Goal: Task Accomplishment & Management: Manage account settings

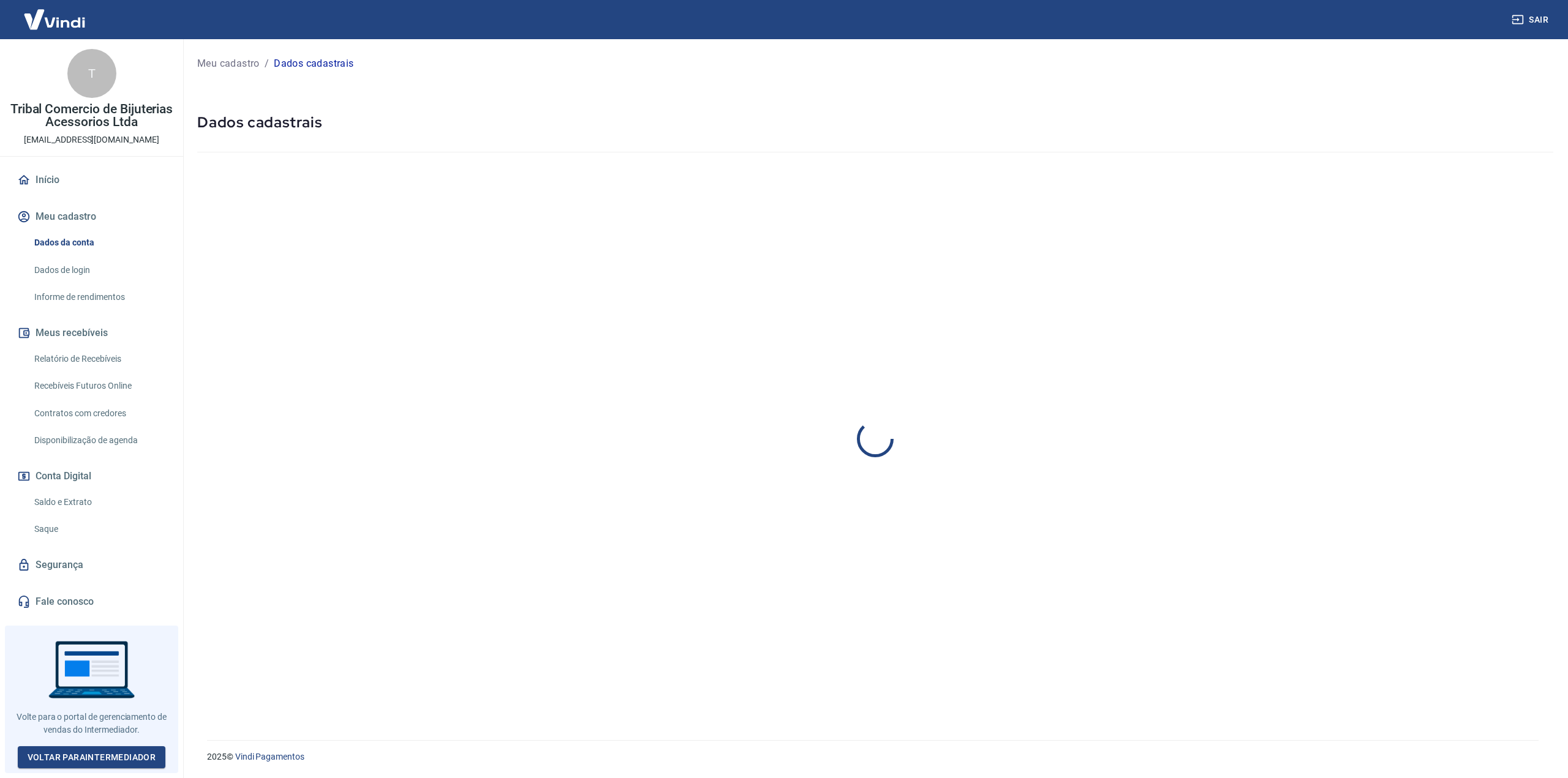
select select "DF"
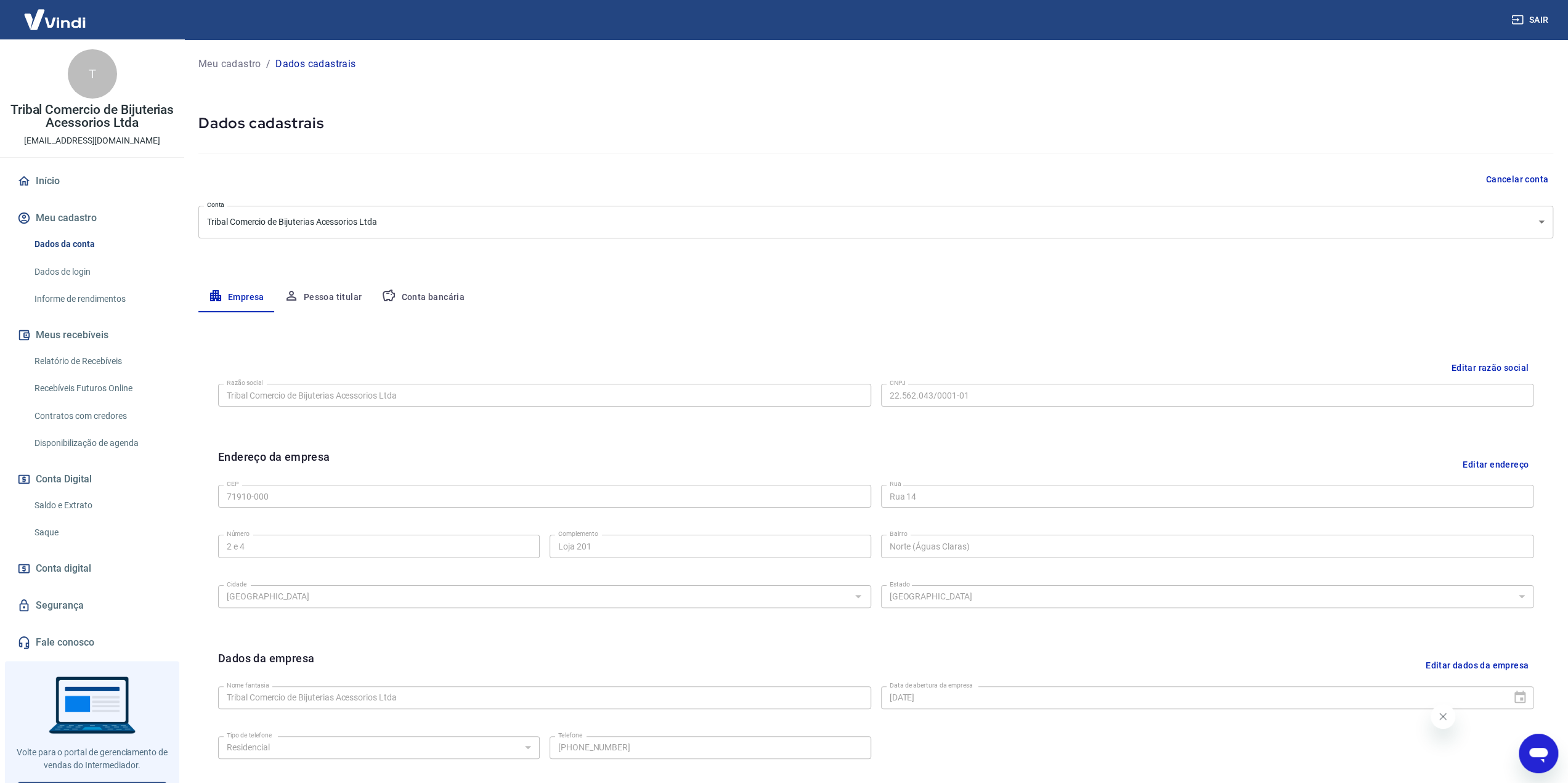
click at [347, 294] on button "Pessoa titular" at bounding box center [323, 298] width 98 height 29
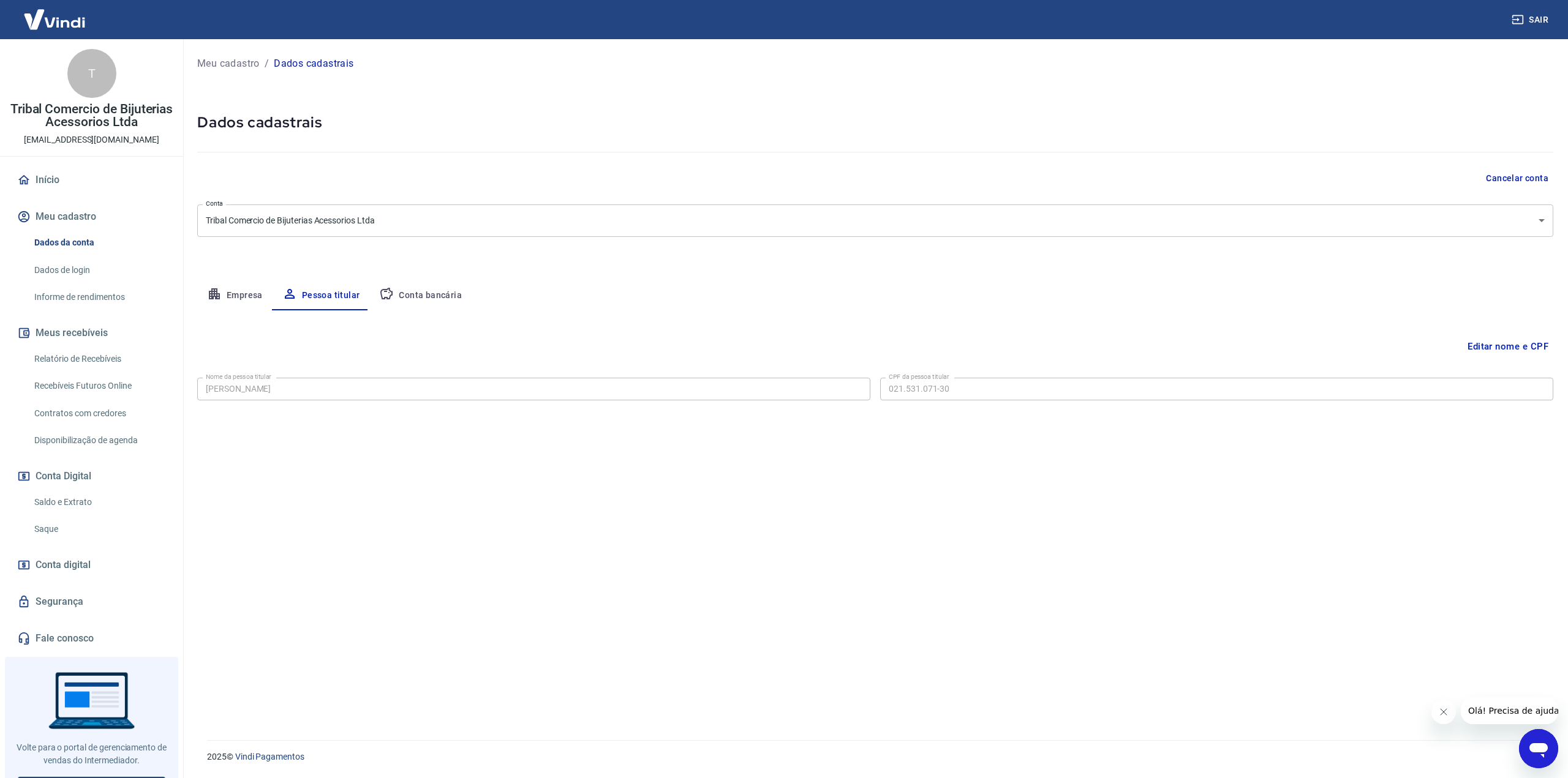
click at [406, 292] on button "Conta bancária" at bounding box center [421, 296] width 103 height 29
select select "1"
click at [247, 286] on button "Empresa" at bounding box center [234, 296] width 76 height 29
select select "DF"
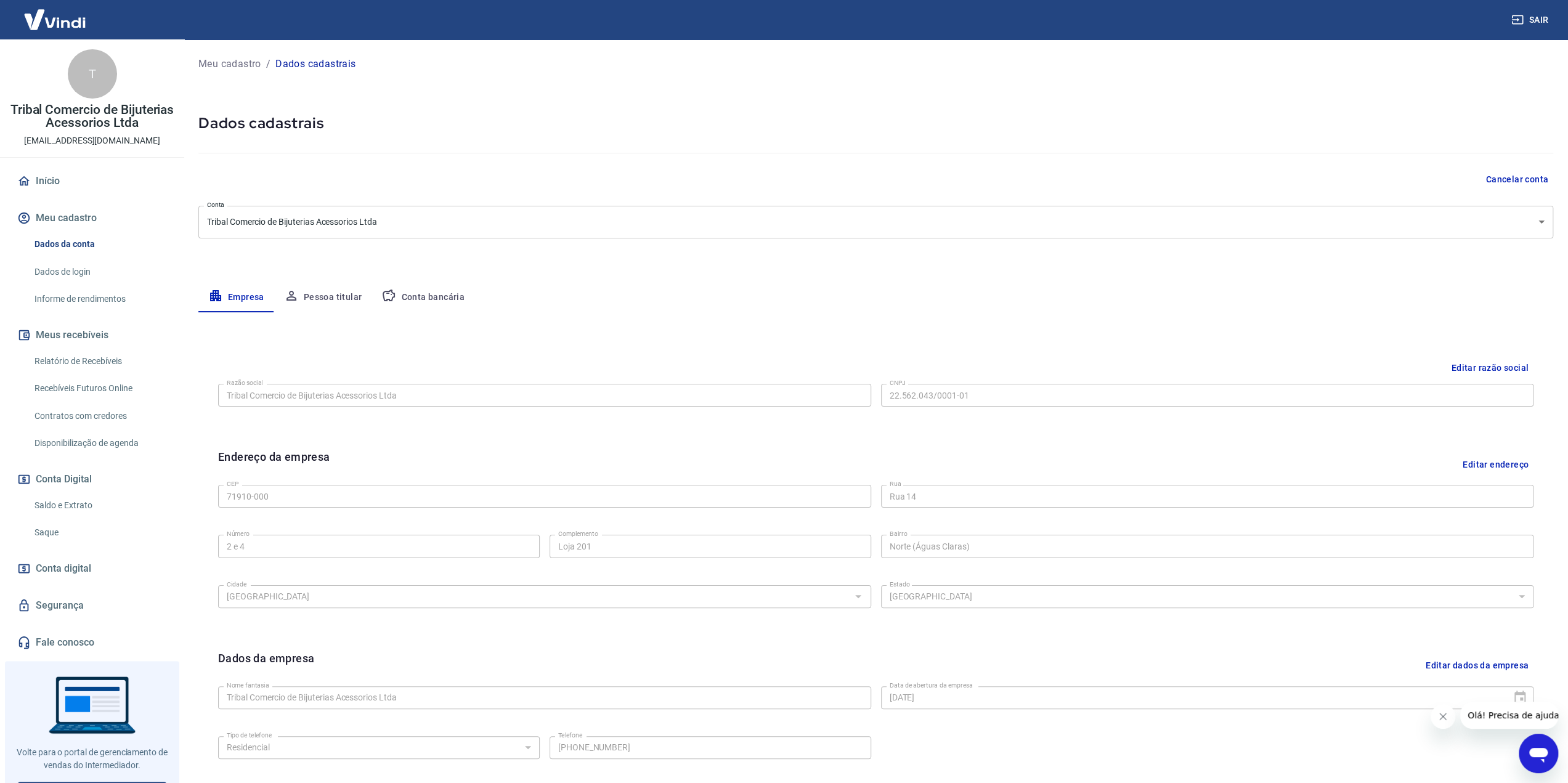
click at [330, 158] on div at bounding box center [875, 151] width 1355 height 35
click at [87, 273] on link "Dados de login" at bounding box center [99, 272] width 140 height 25
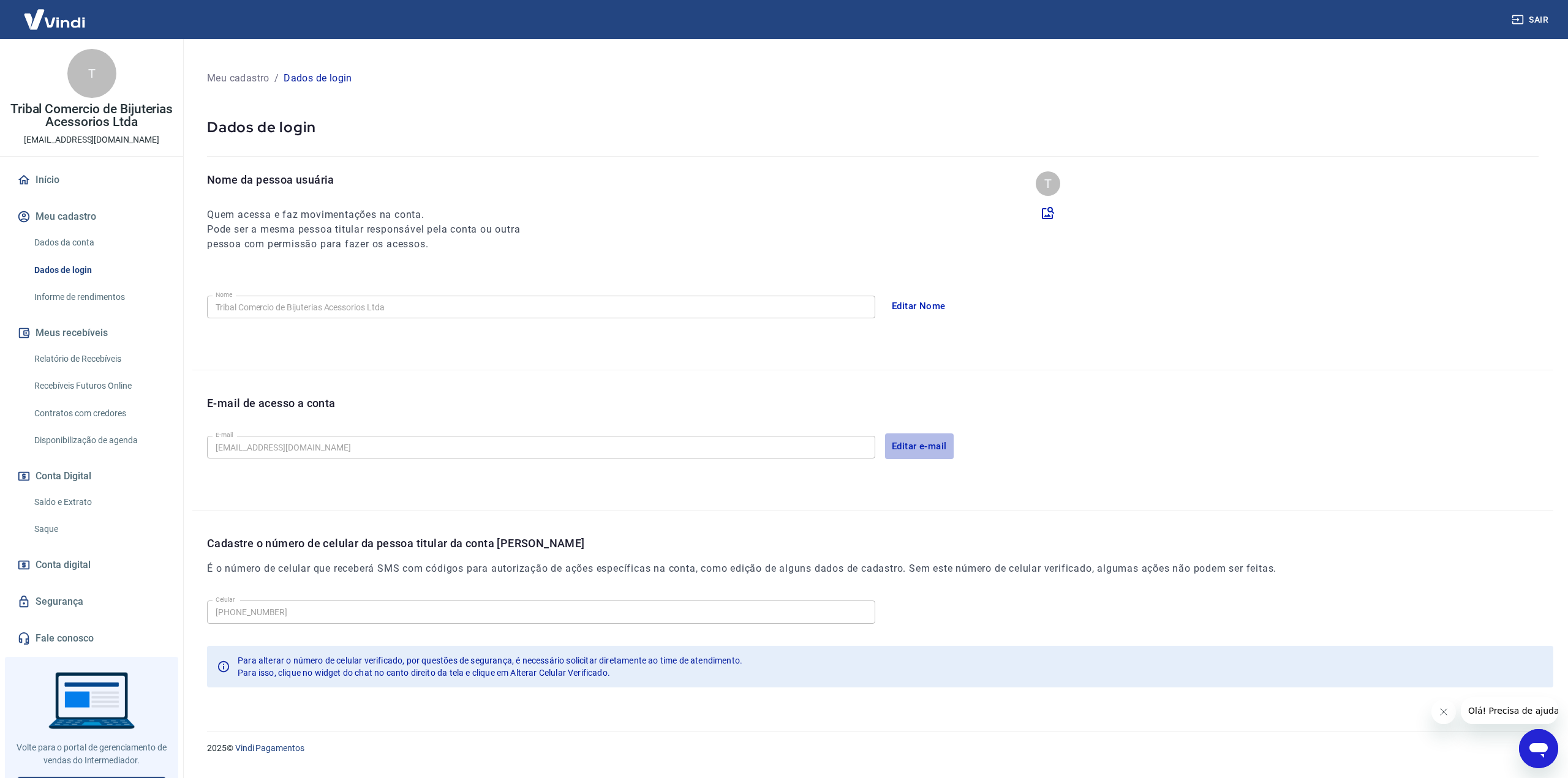
click at [928, 448] on button "Editar e-mail" at bounding box center [919, 446] width 69 height 26
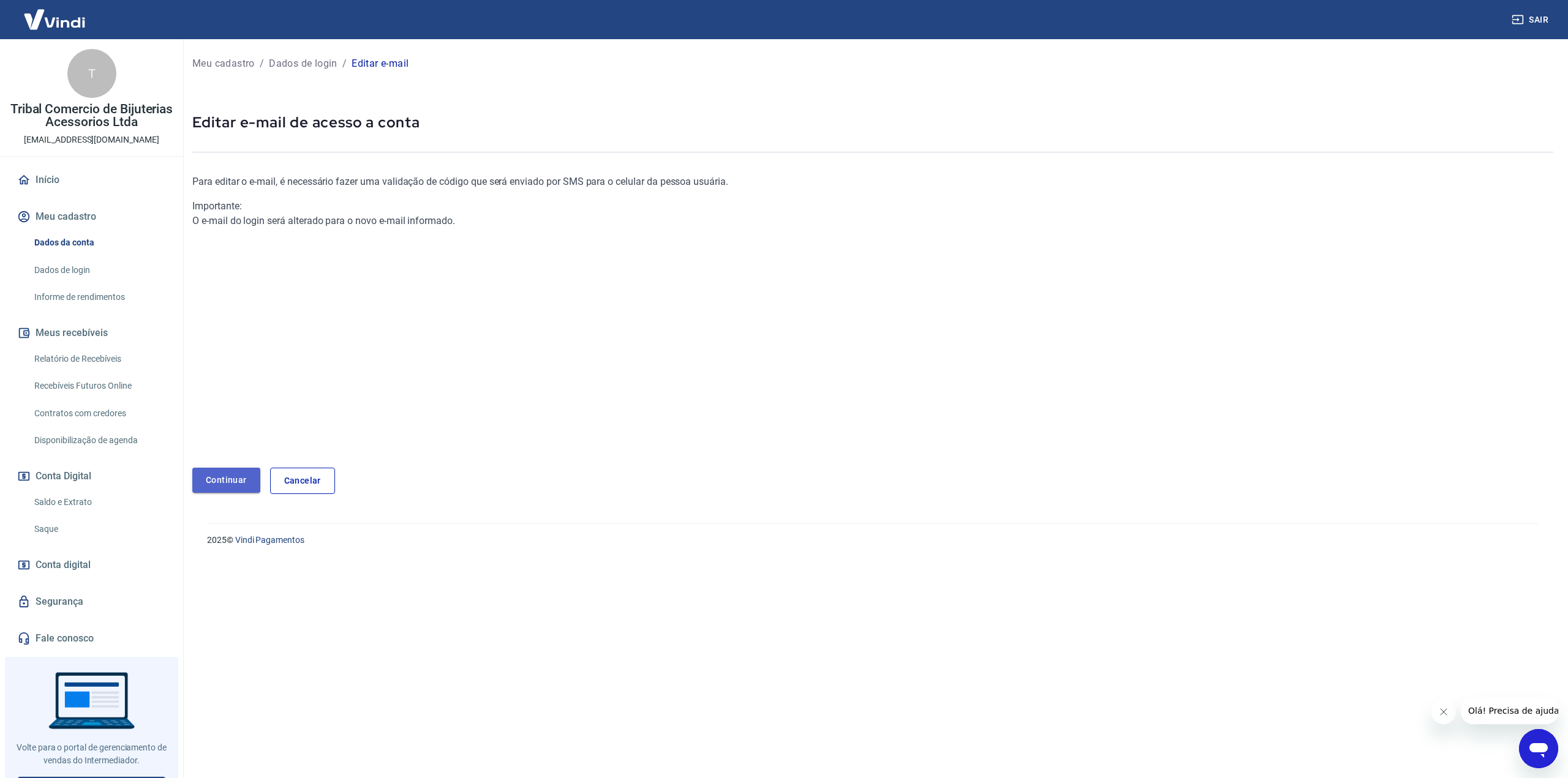
click at [235, 479] on link "Continuar" at bounding box center [226, 480] width 68 height 25
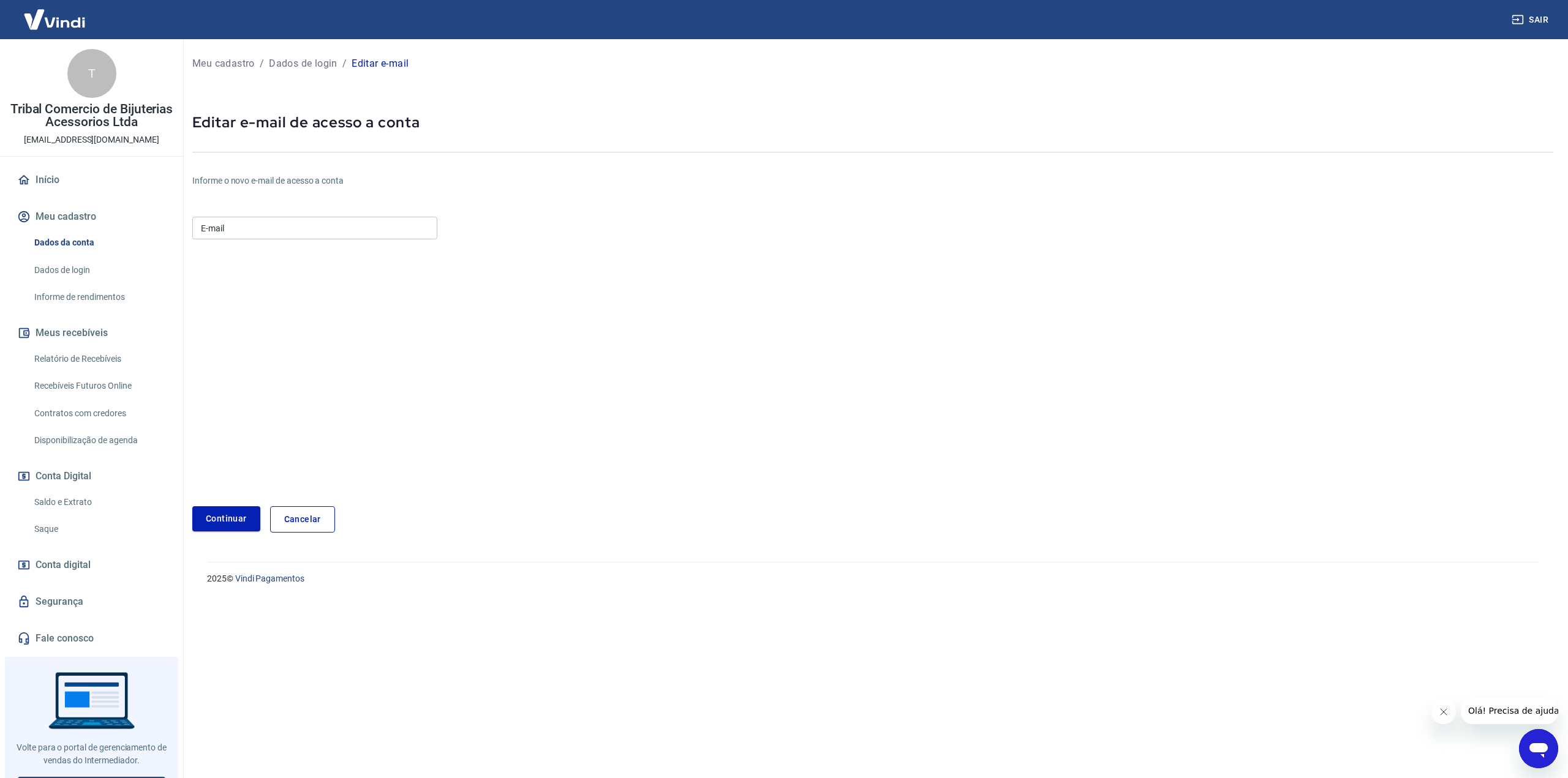
click at [276, 241] on div "E-mail E-mail" at bounding box center [314, 227] width 245 height 30
click at [280, 231] on input "E-mail" at bounding box center [314, 228] width 245 height 23
type input "[EMAIL_ADDRESS][DOMAIN_NAME]"
click at [331, 301] on form "E-mail [EMAIL_ADDRESS][DOMAIN_NAME] E-mail Continuar Cancelar" at bounding box center [645, 372] width 907 height 321
click at [239, 227] on input "[EMAIL_ADDRESS][DOMAIN_NAME]" at bounding box center [314, 228] width 245 height 23
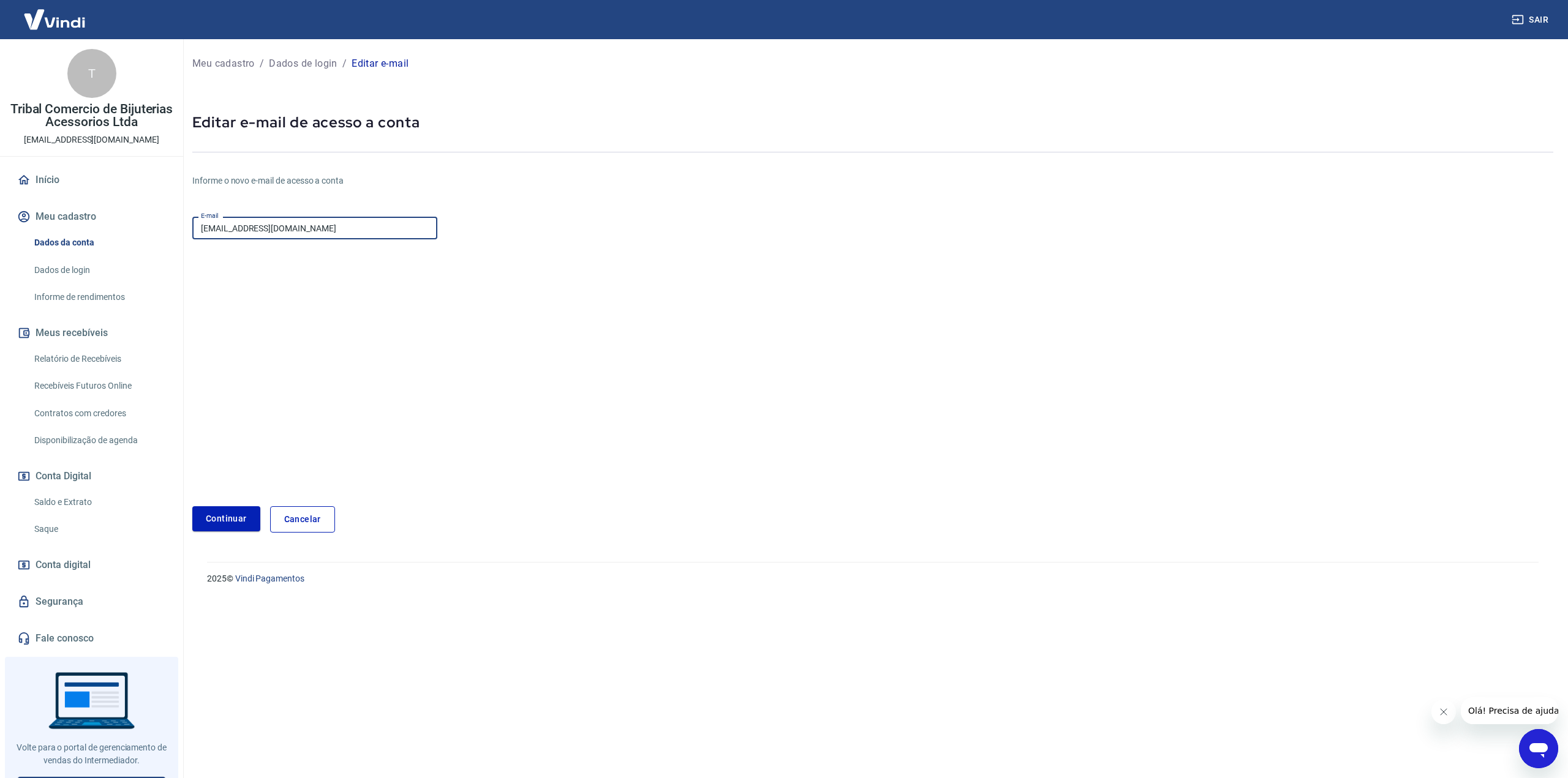
click at [239, 227] on input "[EMAIL_ADDRESS][DOMAIN_NAME]" at bounding box center [314, 228] width 245 height 23
click at [834, 362] on form "E-mail [EMAIL_ADDRESS][DOMAIN_NAME] E-mail Continuar Cancelar" at bounding box center [645, 372] width 907 height 321
click at [706, 125] on p "Editar e-mail de acesso a conta" at bounding box center [872, 123] width 1361 height 19
click at [383, 172] on div "Informe o novo e-mail de acesso a conta E-mail [EMAIL_ADDRESS][DOMAIN_NAME] E-m…" at bounding box center [645, 344] width 907 height 378
click at [308, 511] on link "Cancelar" at bounding box center [303, 520] width 65 height 26
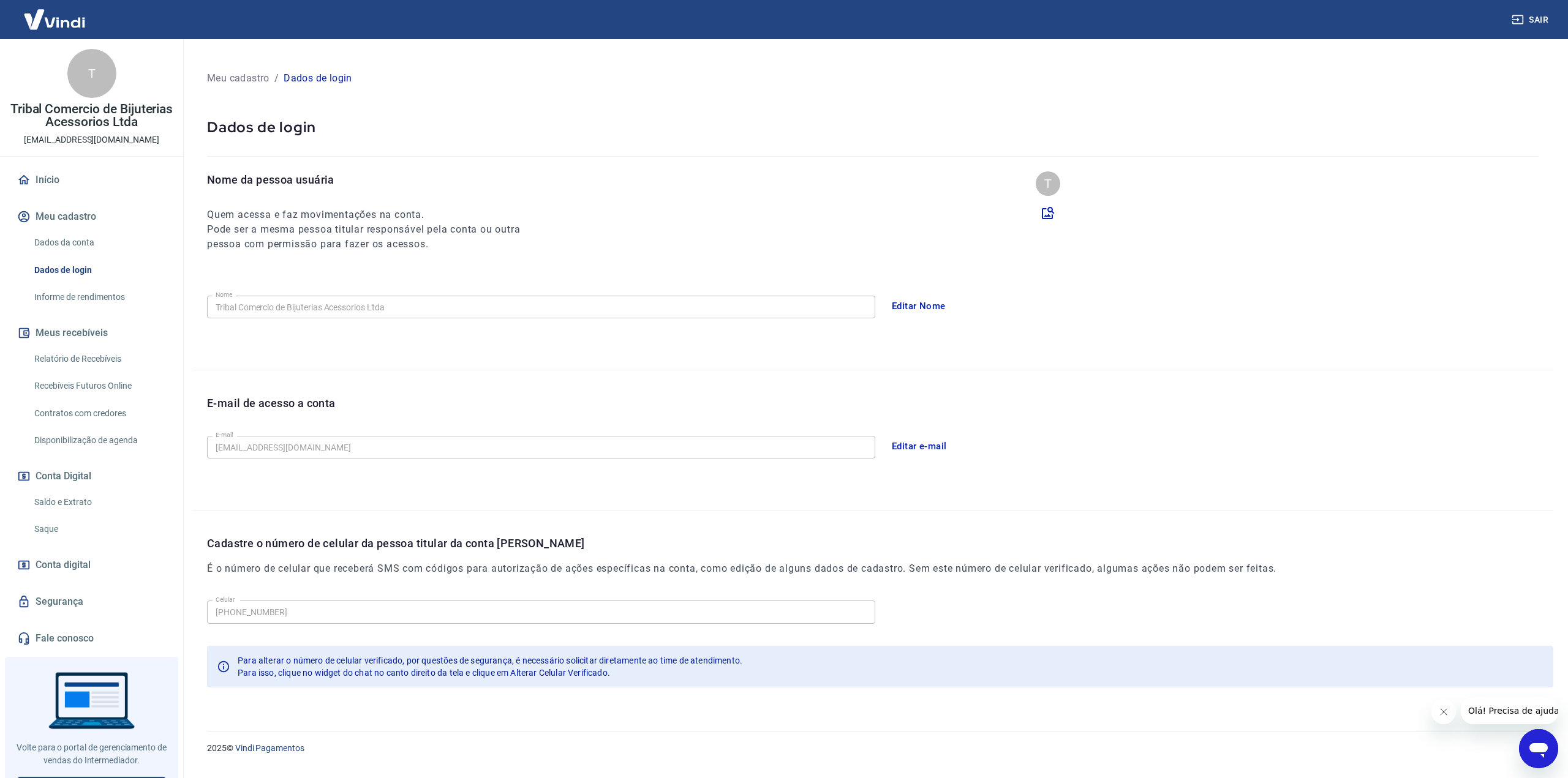
click at [494, 199] on div "Nome da pessoa usuária Quem acessa e faz movimentações na conta. Pode ser a mes…" at bounding box center [375, 211] width 336 height 80
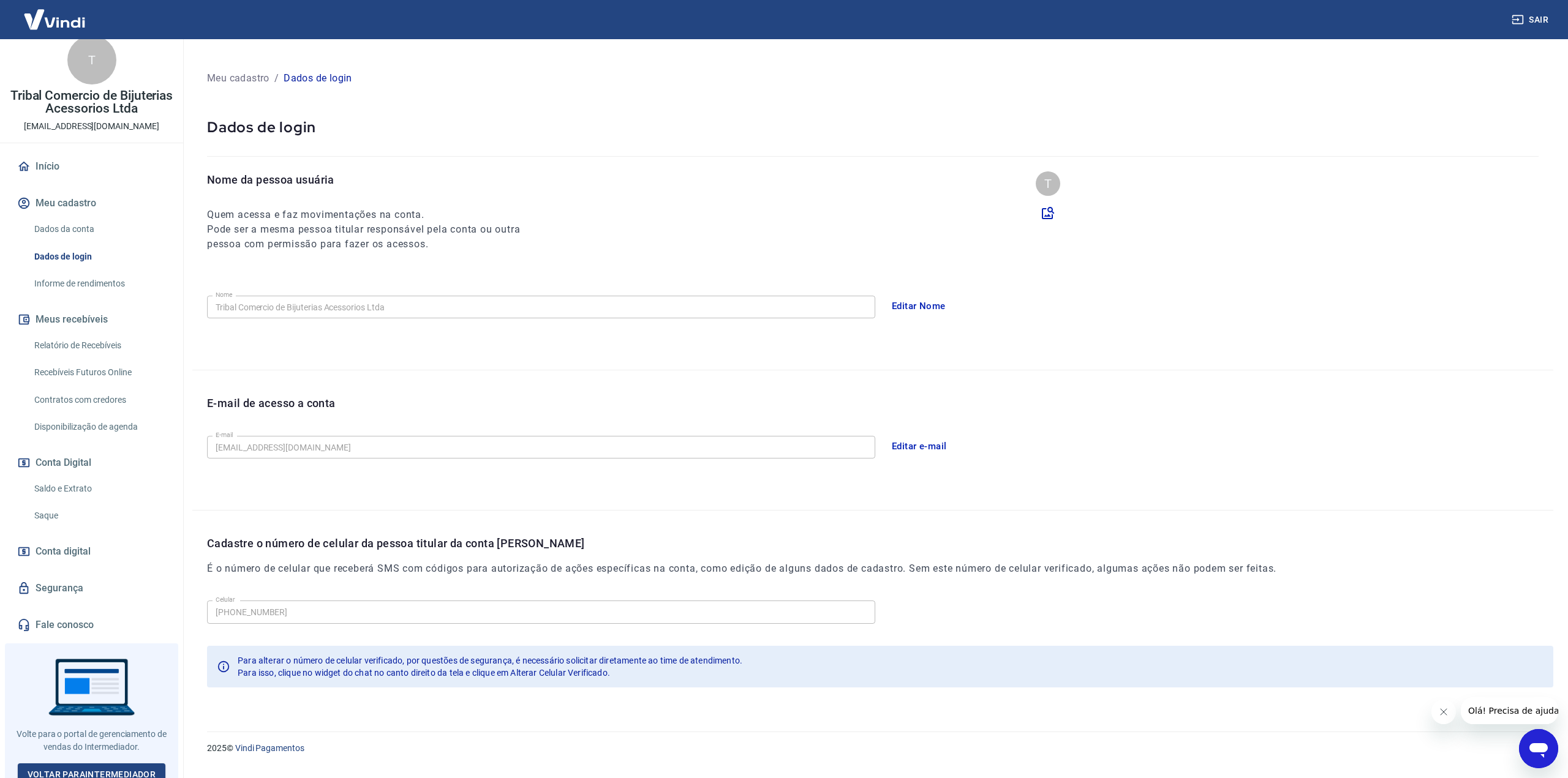
scroll to position [21, 0]
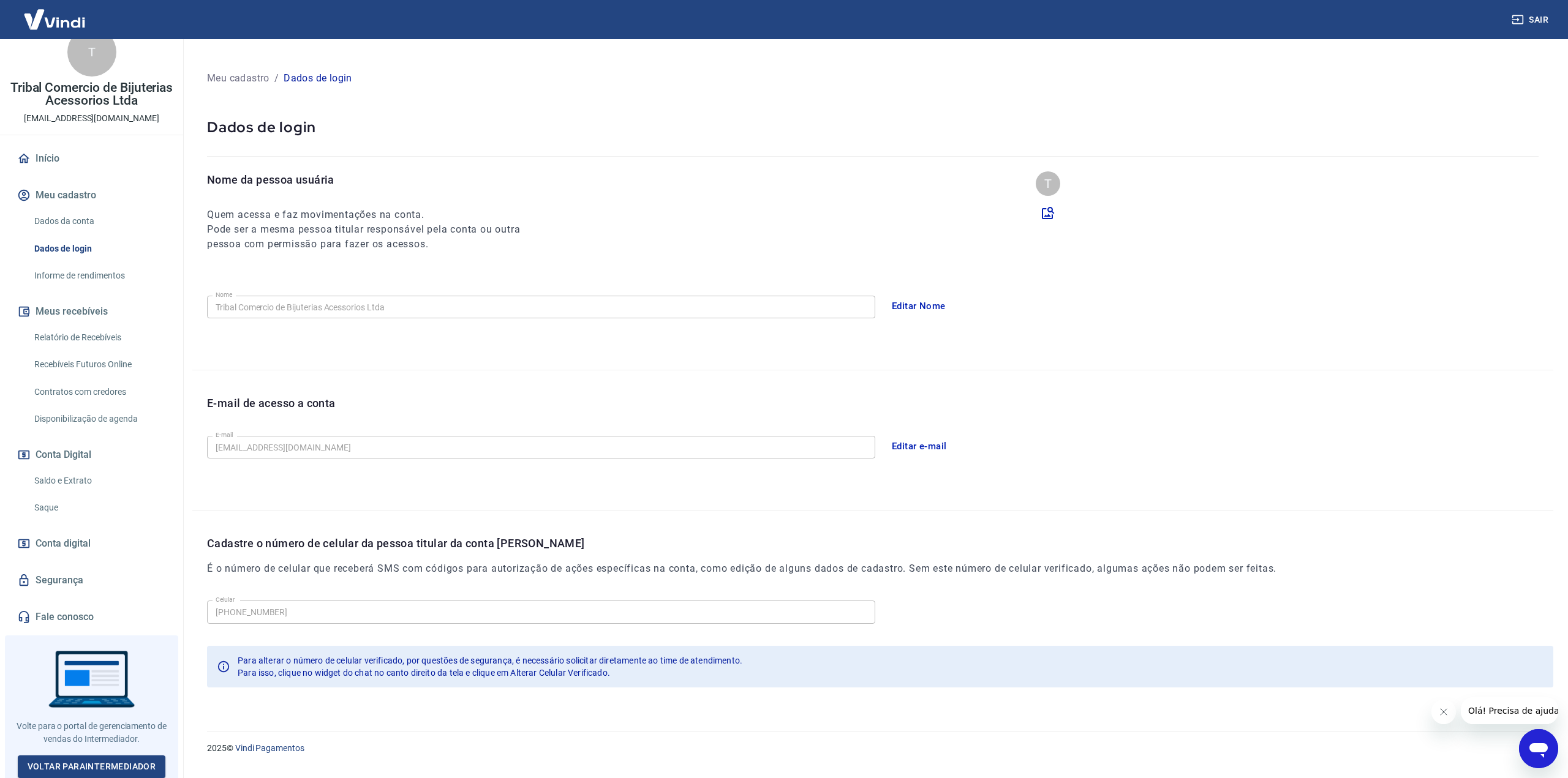
click at [1543, 748] on icon "Abrir janela de mensagens" at bounding box center [1538, 750] width 19 height 15
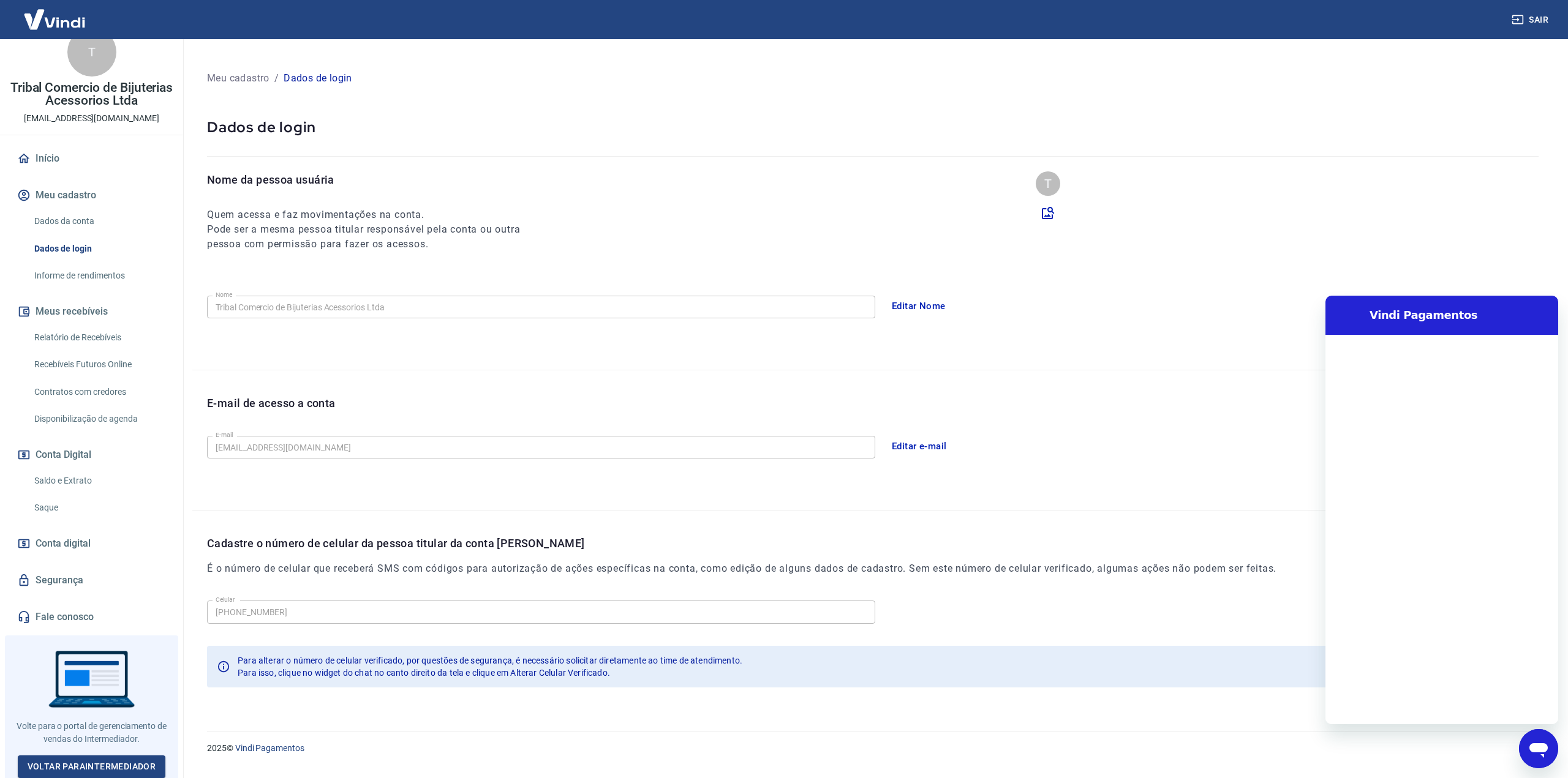
scroll to position [0, 0]
click at [771, 53] on div "Meu cadastro / Dados de login Dados de login Nome da pessoa usuária Quem acessa…" at bounding box center [873, 378] width 1391 height 678
type textarea "x"
click at [549, 405] on div "E-mail de acesso a conta" at bounding box center [880, 413] width 1346 height 36
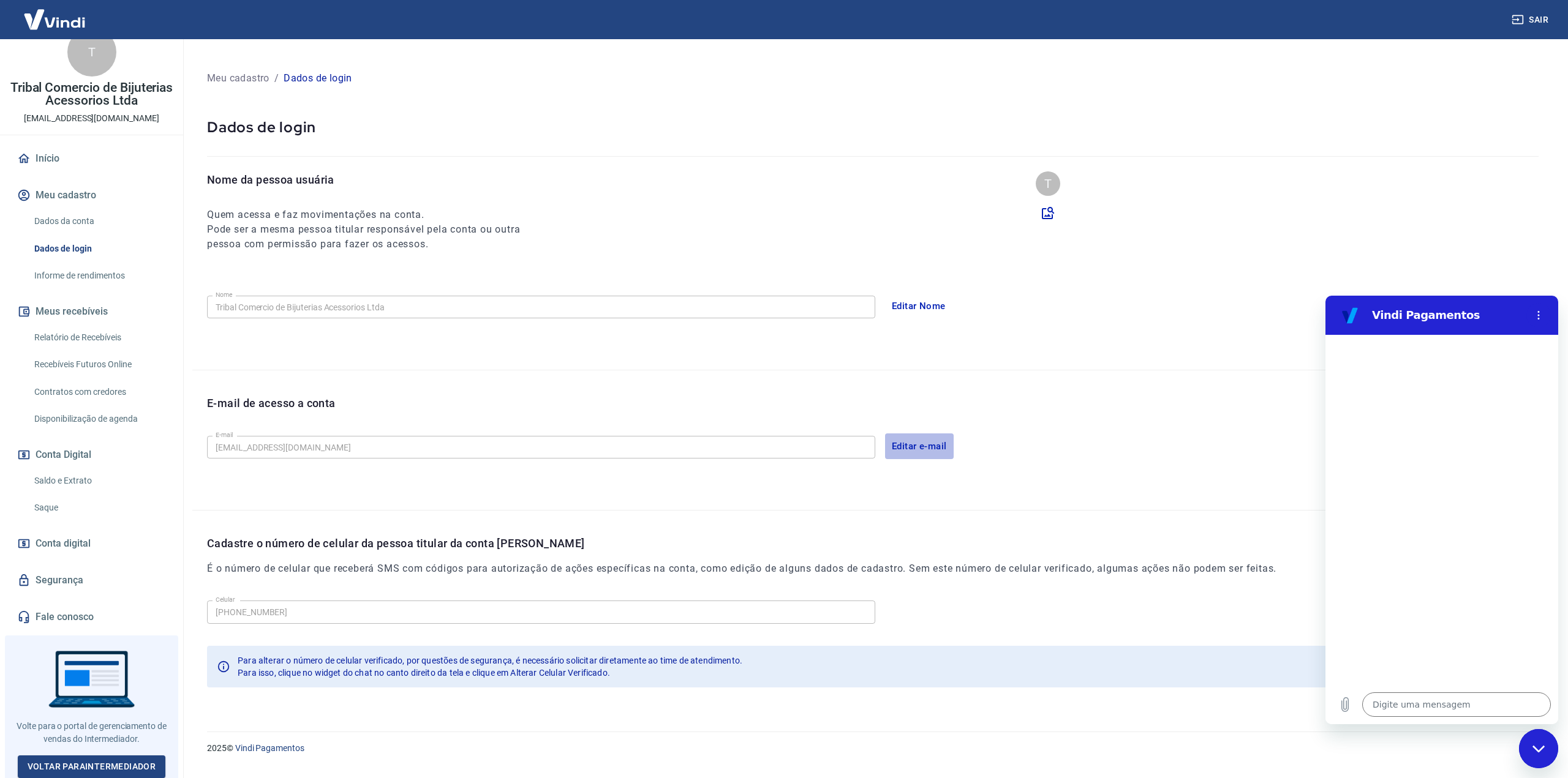
click at [925, 442] on button "Editar e-mail" at bounding box center [919, 446] width 69 height 26
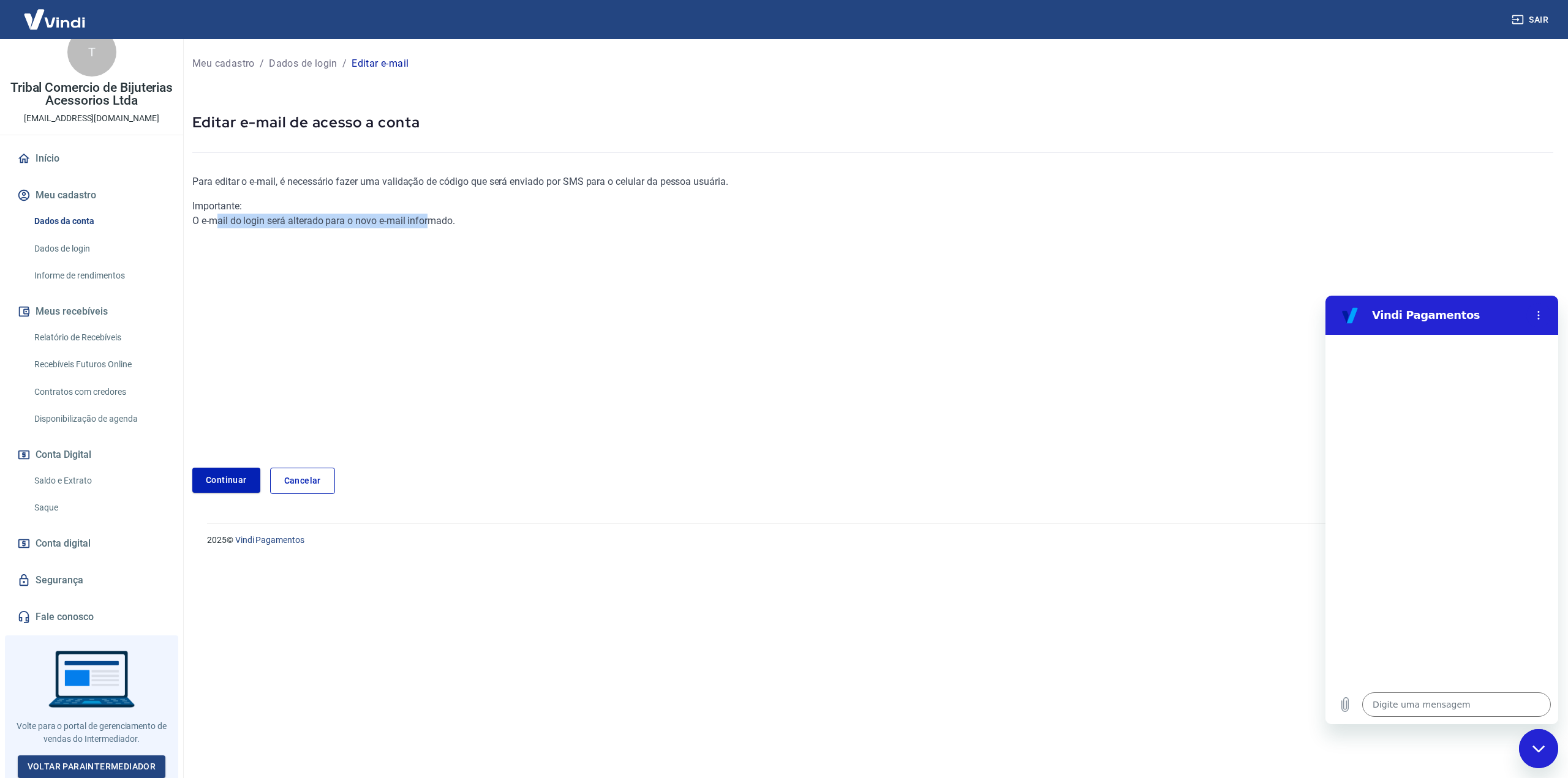
drag, startPoint x: 216, startPoint y: 215, endPoint x: 430, endPoint y: 224, distance: 214.2
click at [430, 224] on div "Importante: O e-mail do login será alterado para o novo e-mail informado." at bounding box center [645, 213] width 907 height 29
click at [226, 481] on link "Continuar" at bounding box center [226, 480] width 68 height 25
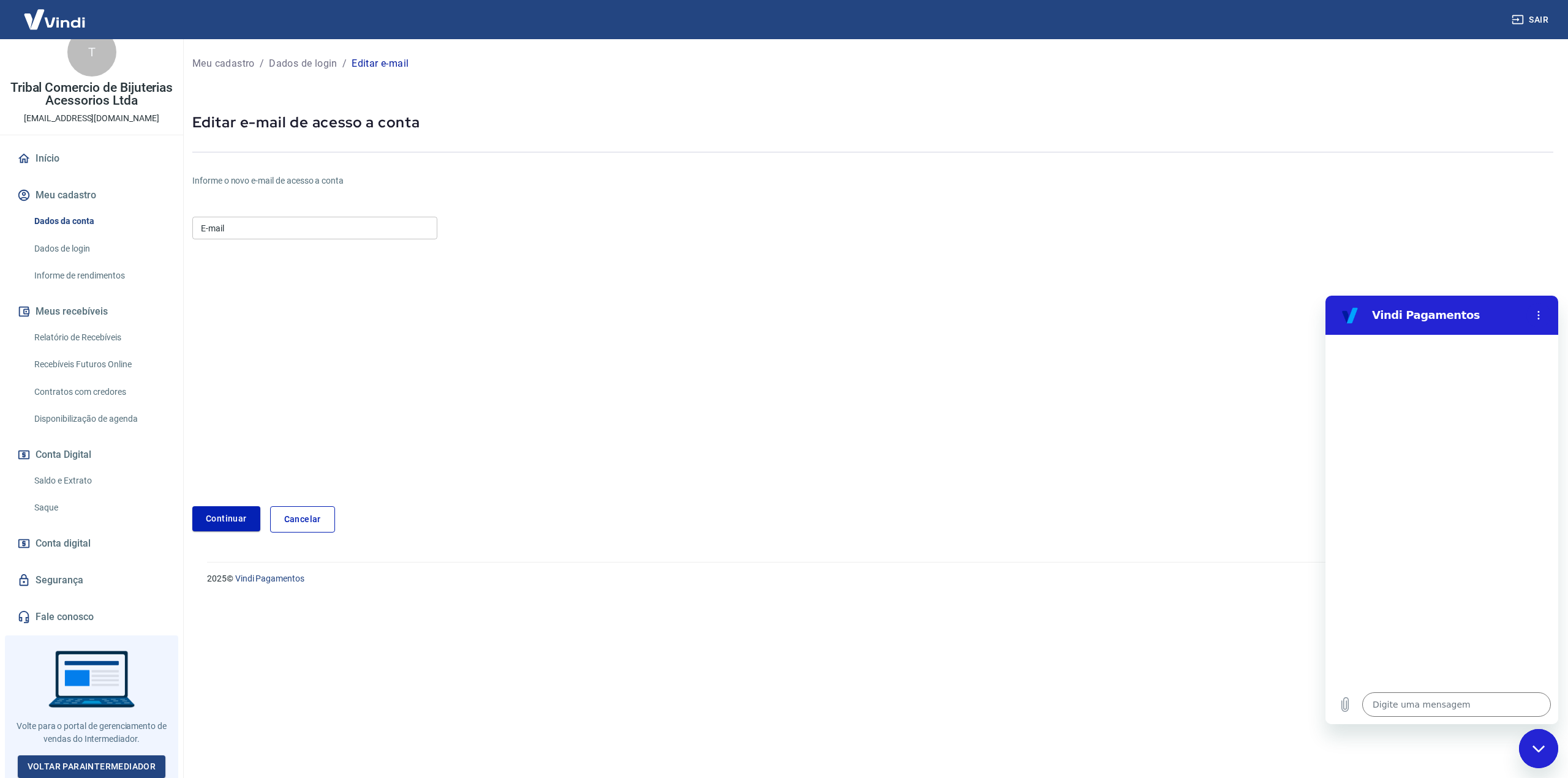
click at [270, 226] on input "E-mail" at bounding box center [314, 228] width 245 height 23
click at [198, 227] on input "`[EMAIL_ADDRESS][DOMAIN_NAME]" at bounding box center [314, 228] width 245 height 23
click at [243, 231] on input "`[EMAIL_ADDRESS][DOMAIN_NAME]" at bounding box center [314, 228] width 245 height 23
drag, startPoint x: 249, startPoint y: 229, endPoint x: 51, endPoint y: 215, distance: 198.5
click at [51, 215] on div "Sair T Tribal Comercio de Bijuterias Acessorios Ltda [EMAIL_ADDRESS][DOMAIN_NAM…" at bounding box center [784, 389] width 1568 height 778
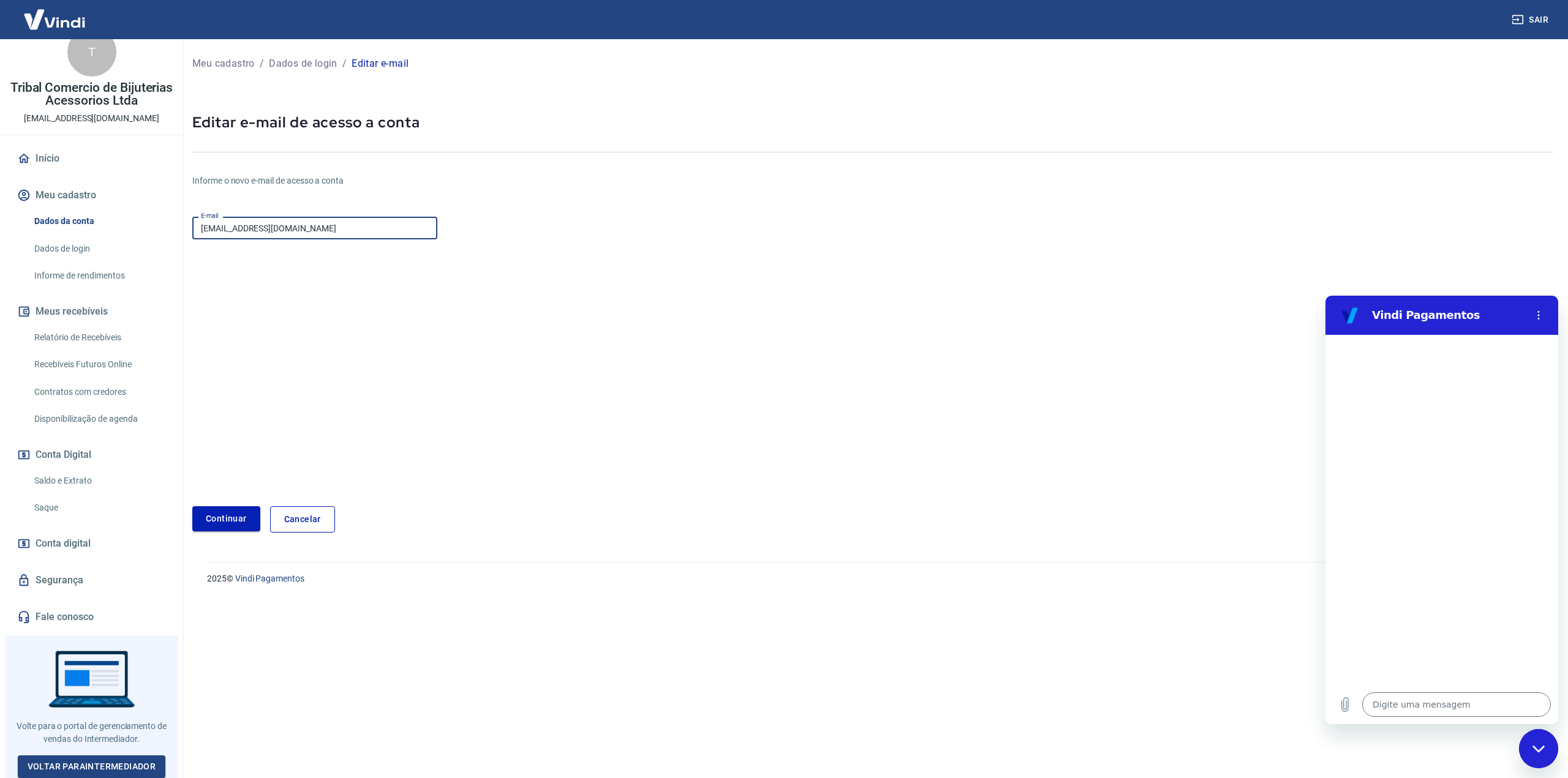
type input "[EMAIL_ADDRESS][DOMAIN_NAME]"
click at [216, 515] on button "Continuar" at bounding box center [226, 519] width 68 height 25
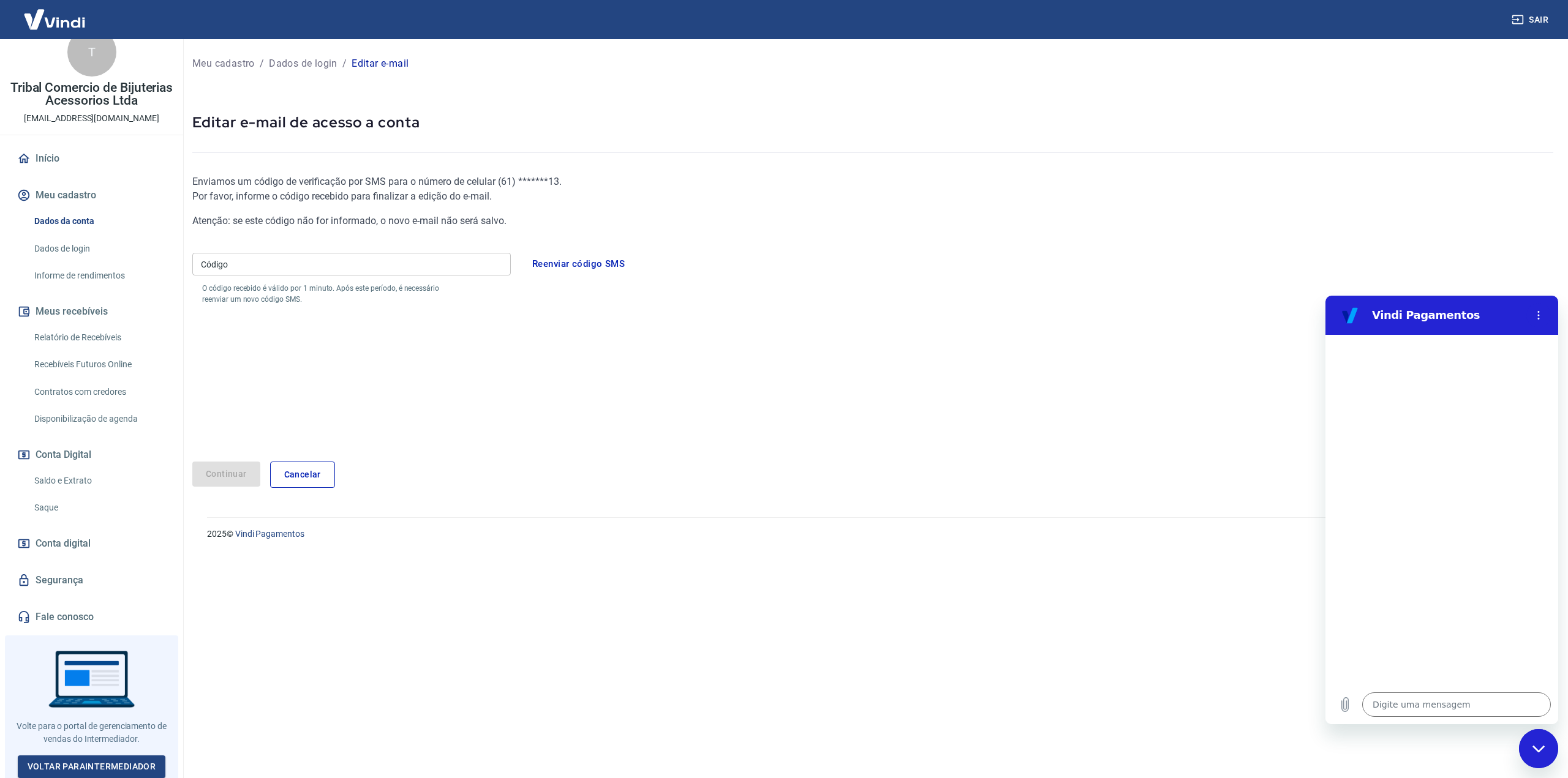
click at [324, 264] on input "Código" at bounding box center [351, 264] width 318 height 23
type textarea "x"
type input "783086"
click at [234, 474] on button "Continuar" at bounding box center [226, 474] width 68 height 25
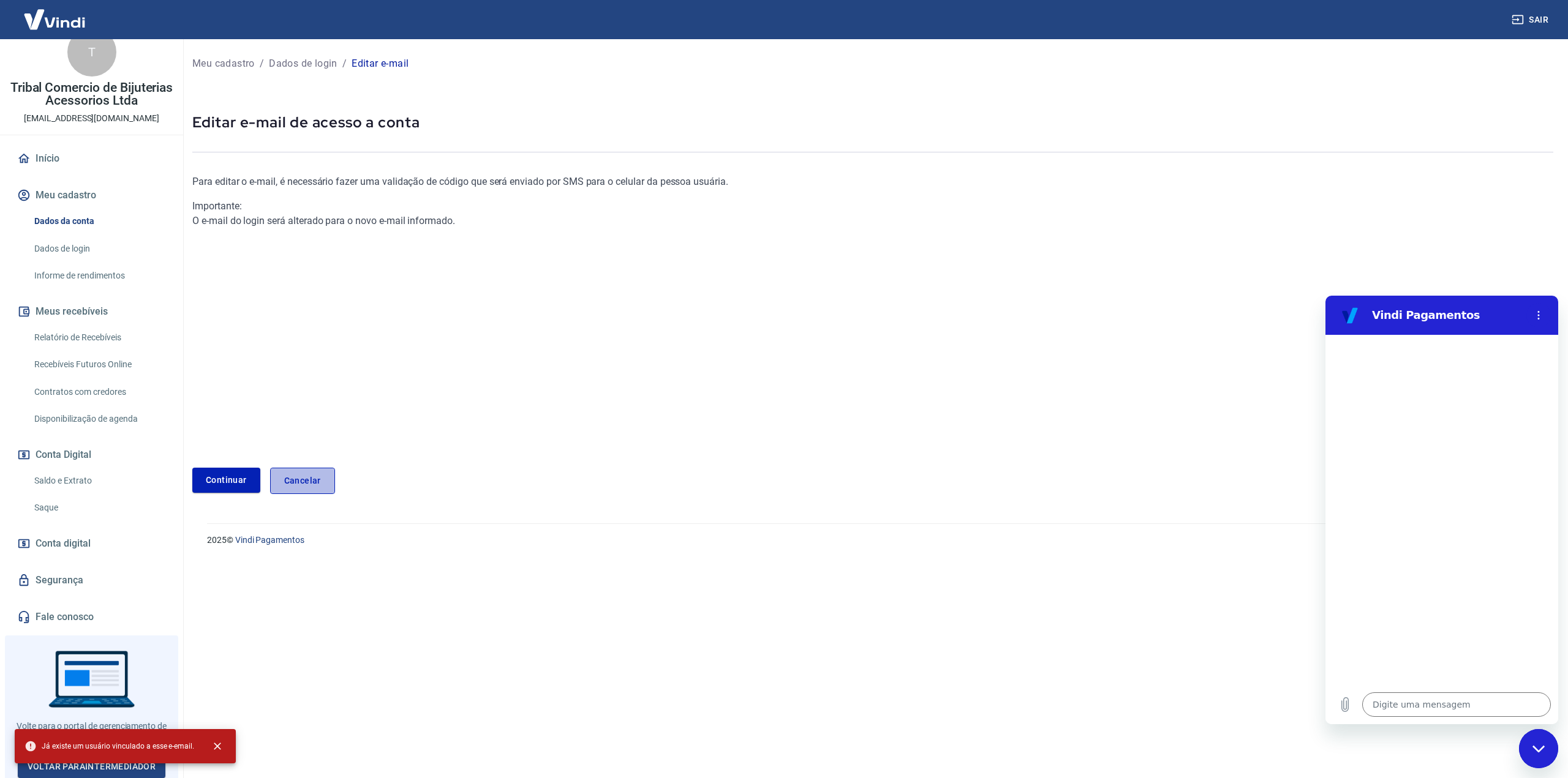
click at [281, 478] on link "Cancelar" at bounding box center [303, 481] width 65 height 26
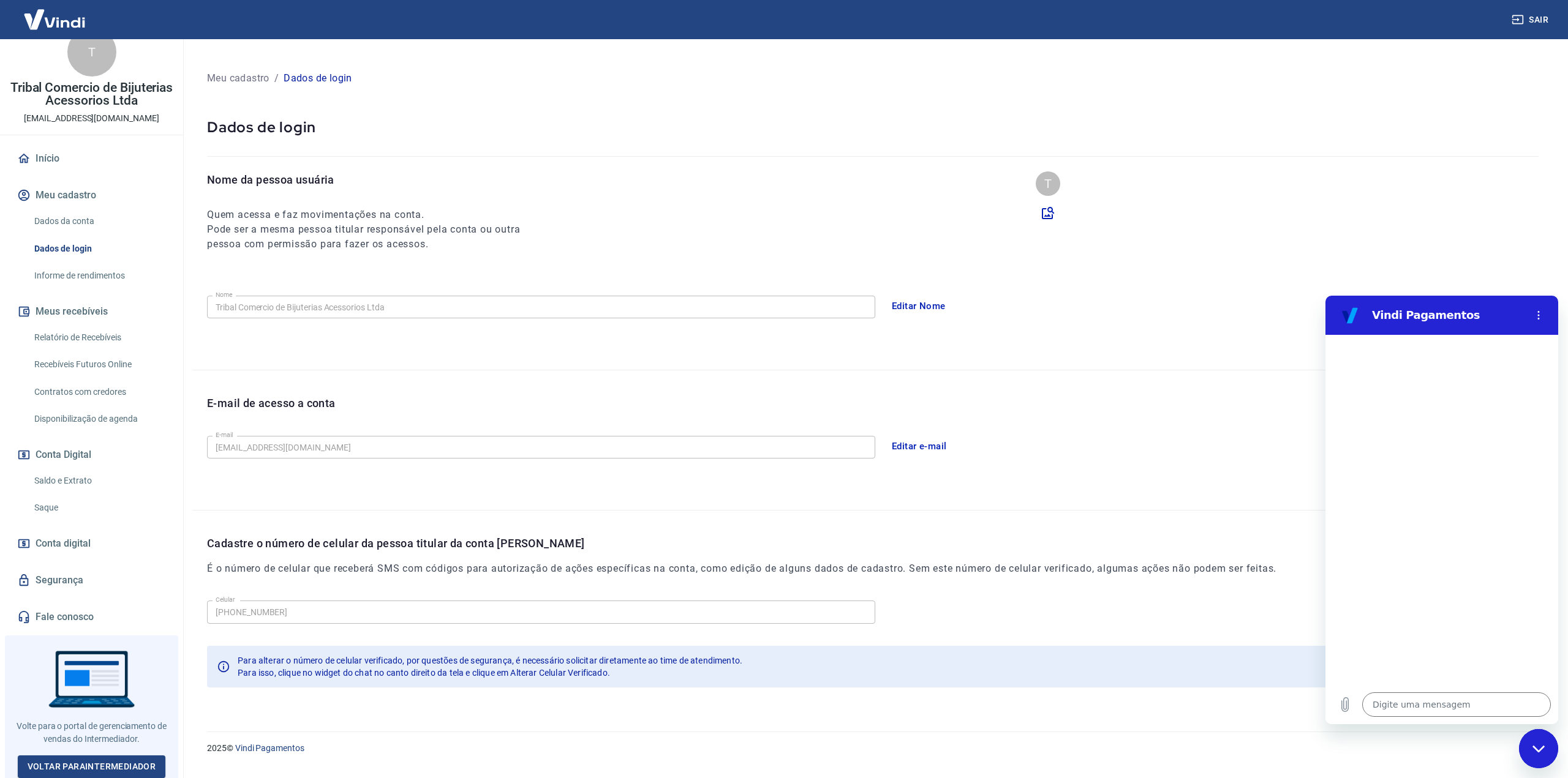
click at [906, 442] on button "Editar e-mail" at bounding box center [919, 446] width 69 height 26
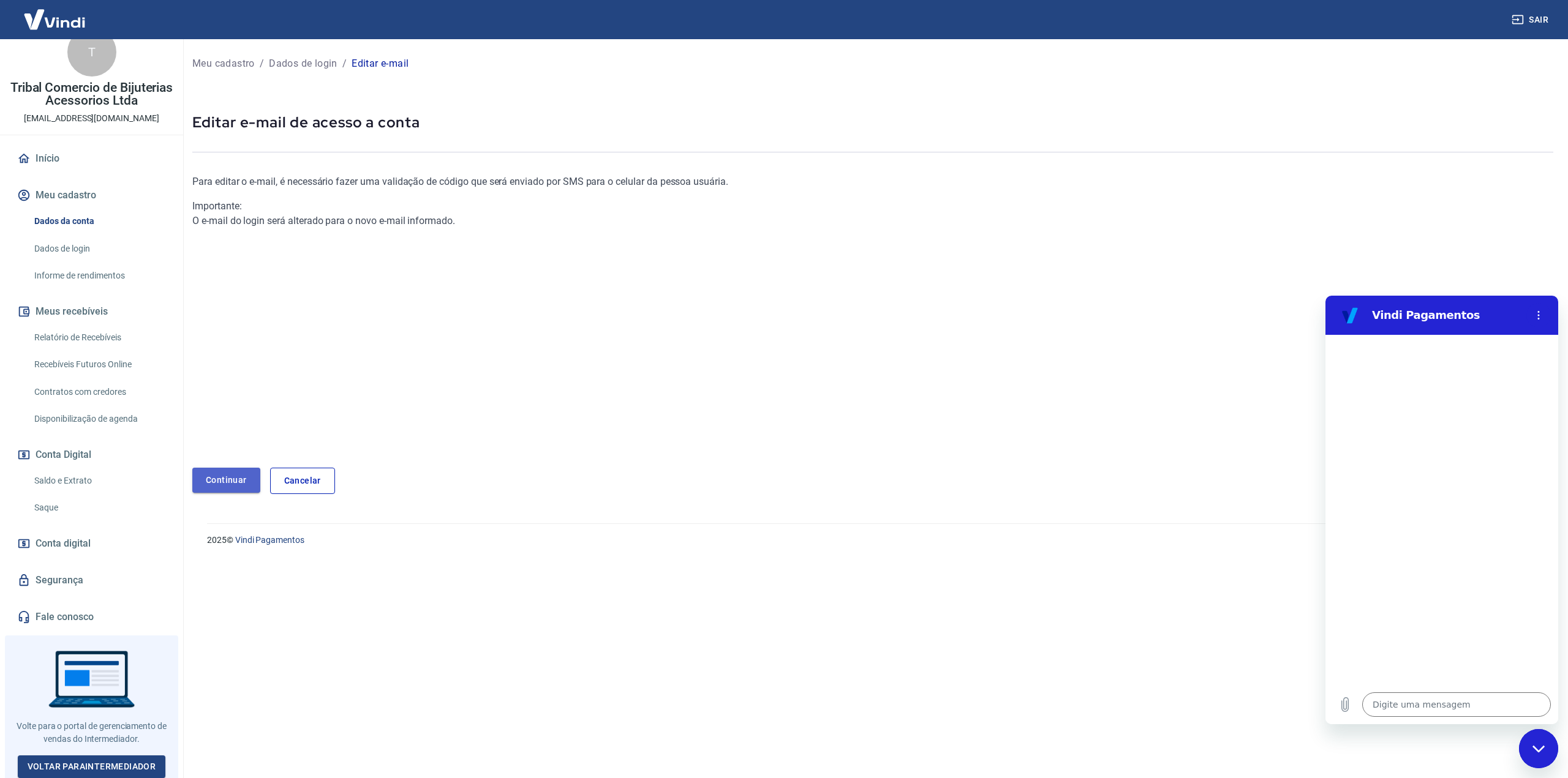
click at [216, 477] on link "Continuar" at bounding box center [226, 480] width 68 height 25
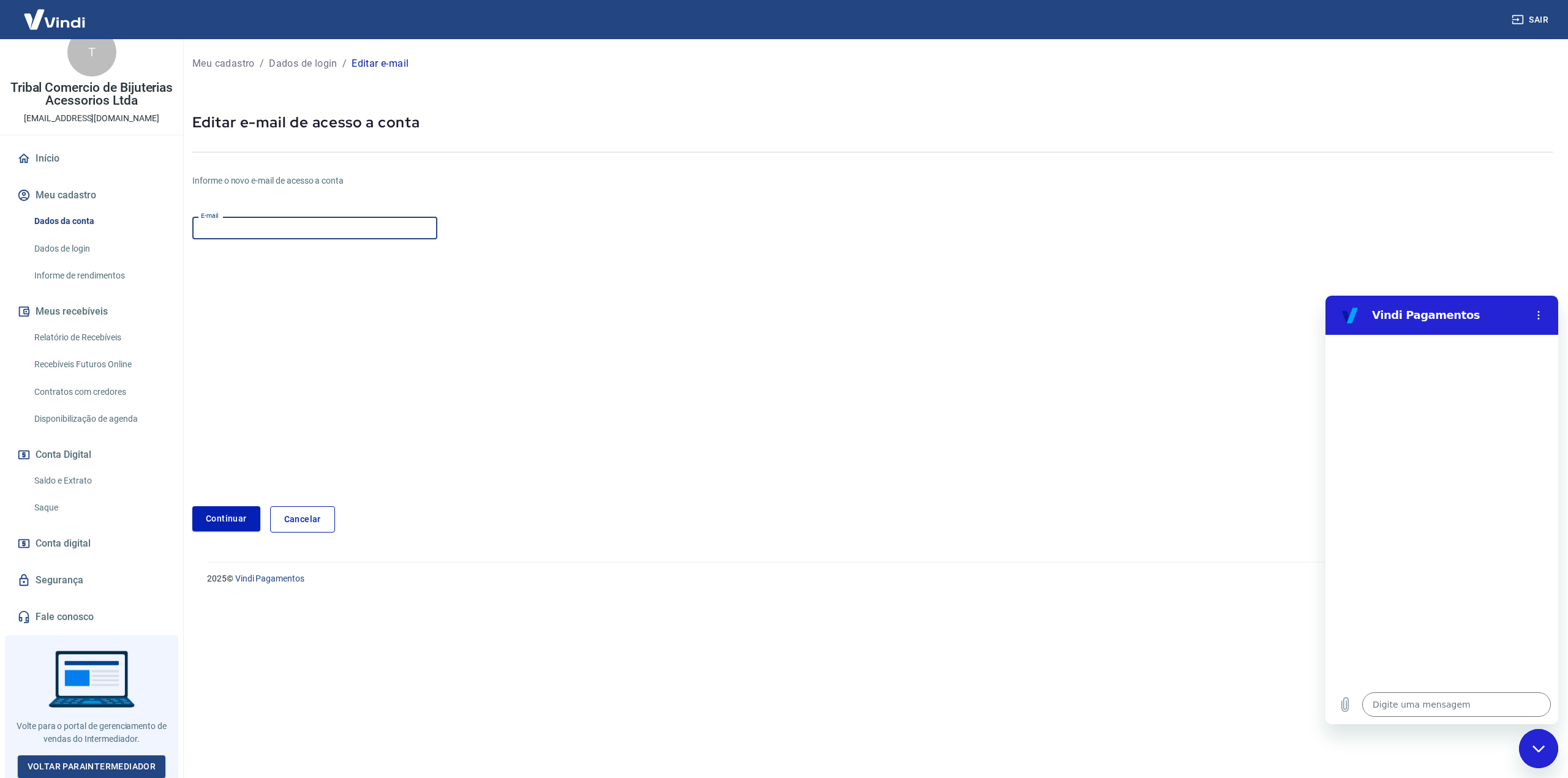
click at [272, 220] on input "E-mail" at bounding box center [314, 228] width 245 height 23
type input "[EMAIL_ADDRESS][DOMAIN_NAME]"
click at [212, 519] on button "Continuar" at bounding box center [226, 519] width 68 height 25
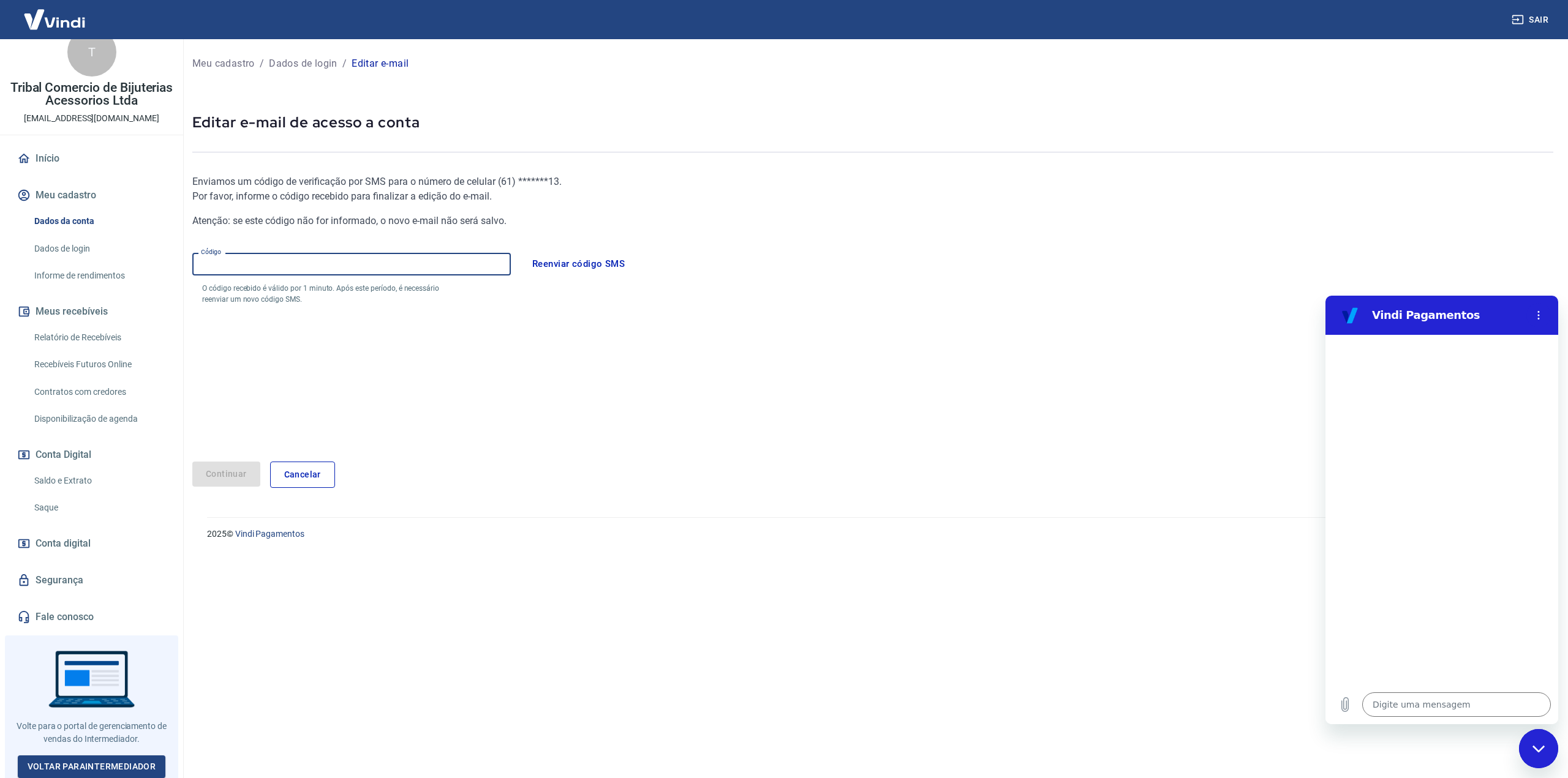
click at [292, 261] on input "Código" at bounding box center [351, 264] width 318 height 23
type input "053182"
click at [230, 472] on button "Continuar" at bounding box center [226, 474] width 68 height 25
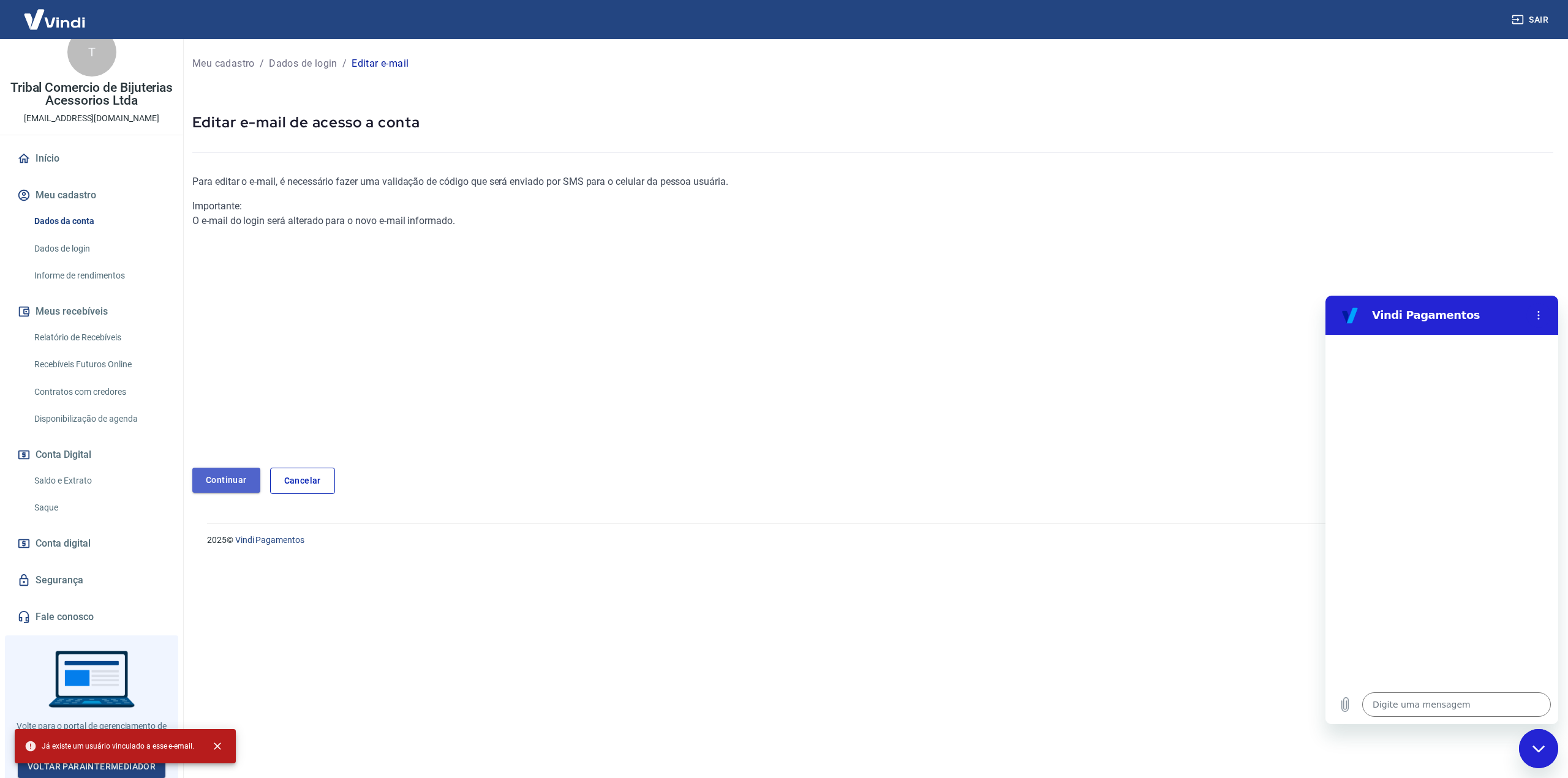
click at [227, 475] on link "Continuar" at bounding box center [226, 480] width 68 height 25
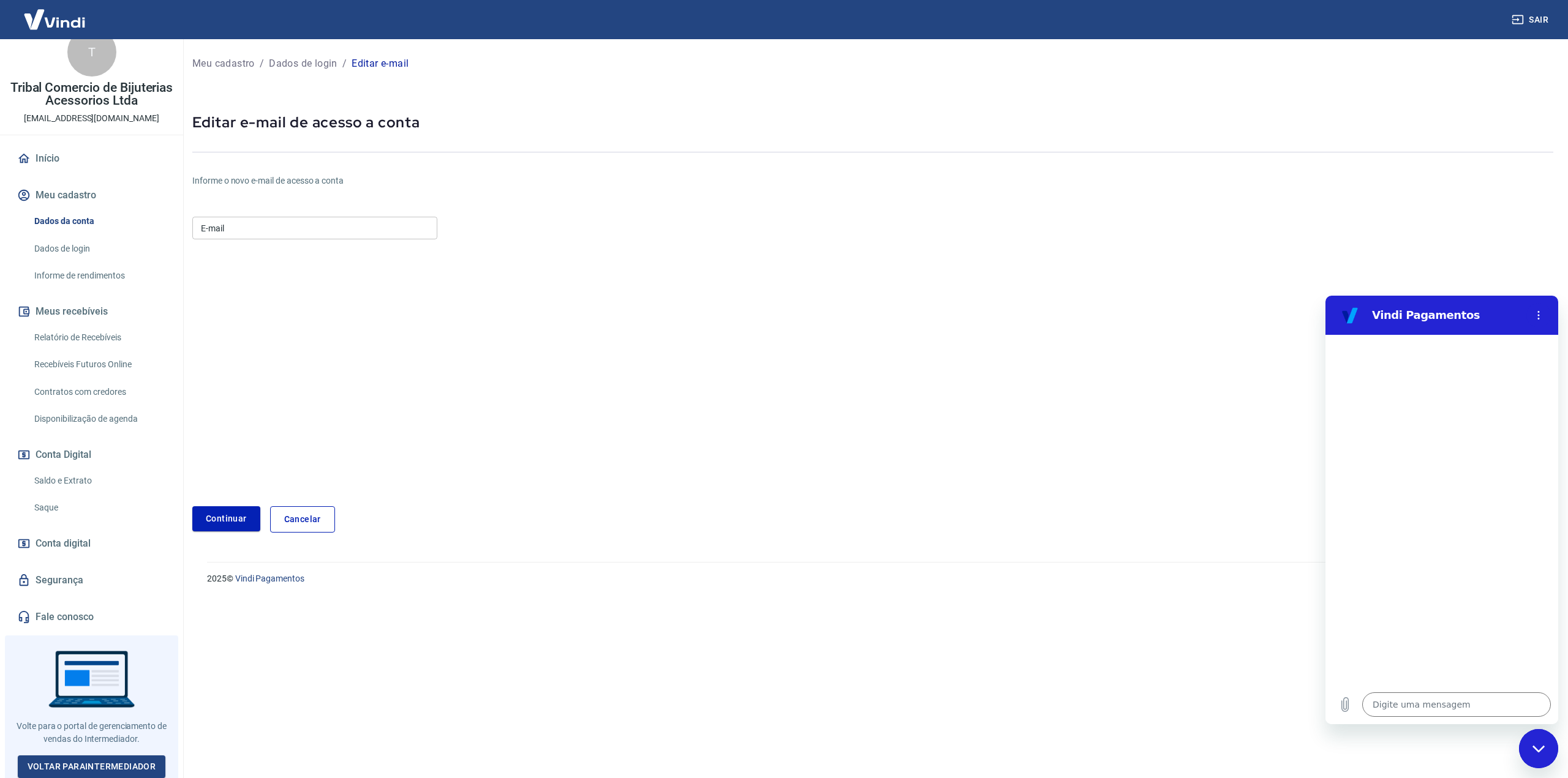
type textarea "x"
click at [246, 231] on input "E-mail" at bounding box center [314, 228] width 245 height 23
type input "[EMAIL_ADDRESS][DOMAIN_NAME]"
click at [281, 302] on form "E-mail [EMAIL_ADDRESS][DOMAIN_NAME] E-mail Continuar Cancelar" at bounding box center [645, 372] width 907 height 321
click at [211, 518] on button "Continuar" at bounding box center [226, 519] width 68 height 25
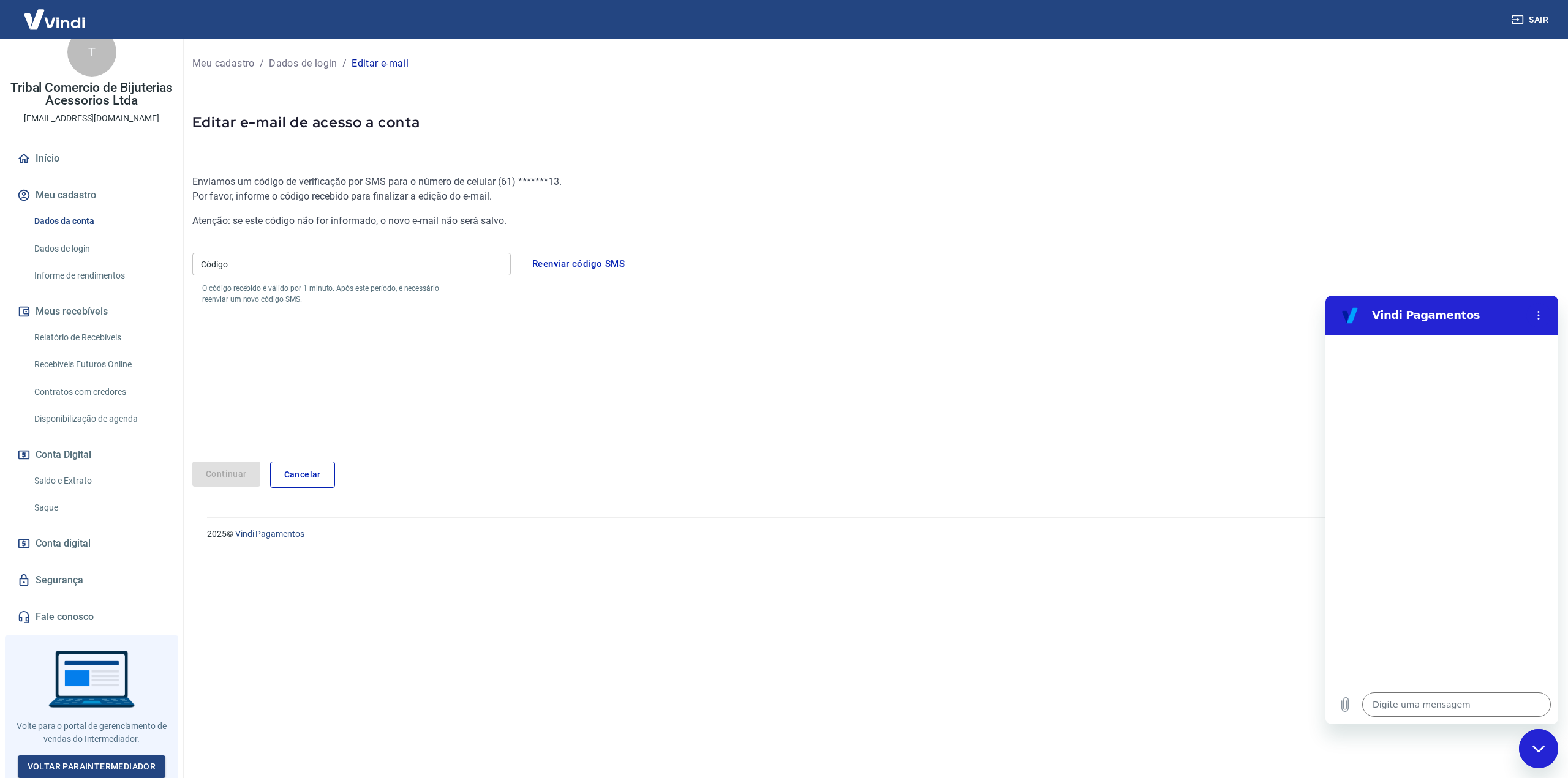
click at [309, 277] on div "Código Código O código recebido é válido por 1 minuto. Após este período, é nec…" at bounding box center [351, 276] width 318 height 57
click at [310, 269] on input "Código" at bounding box center [351, 264] width 318 height 23
type input "574119"
click at [222, 480] on button "Continuar" at bounding box center [226, 474] width 68 height 25
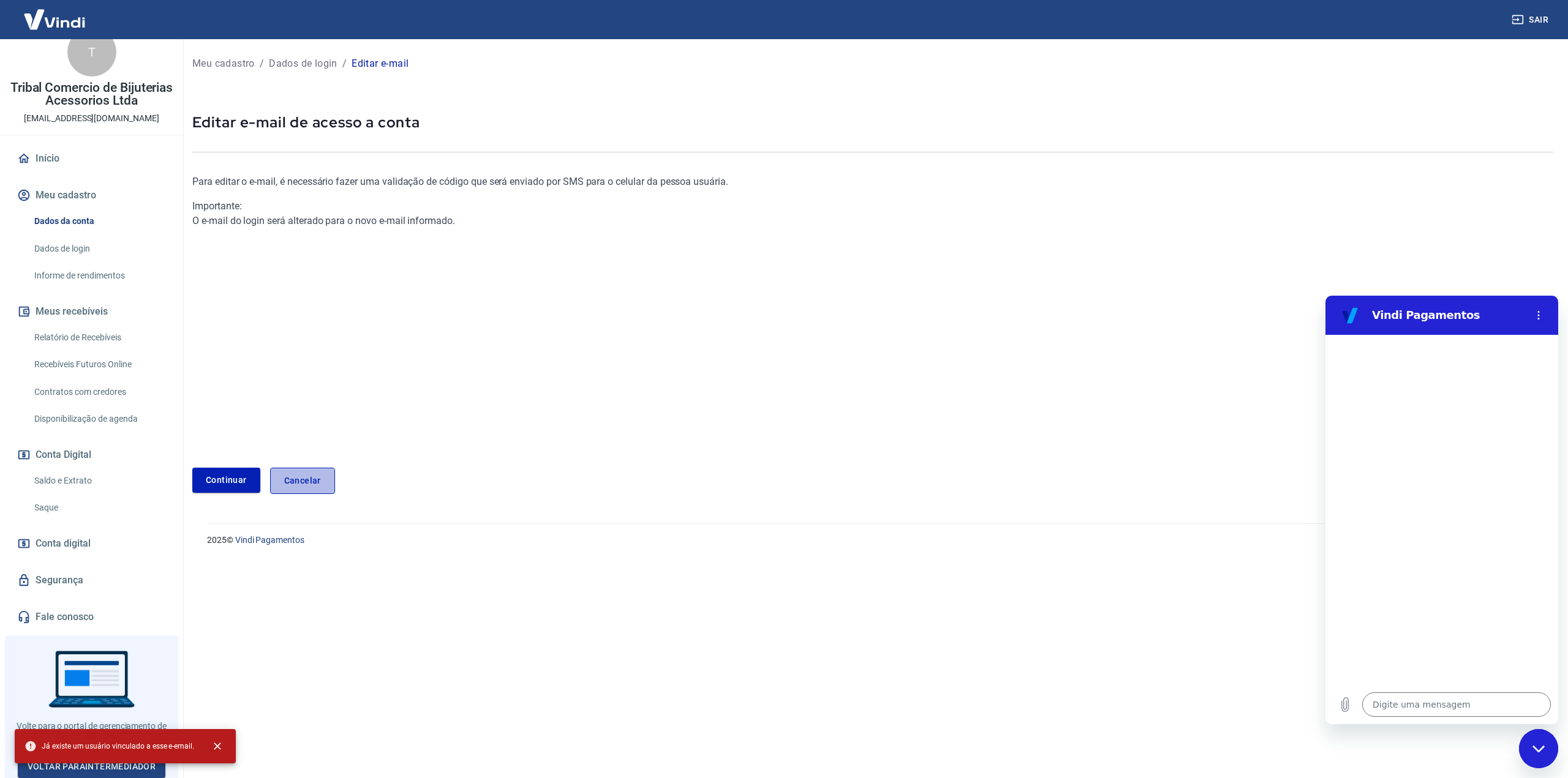
click at [293, 486] on link "Cancelar" at bounding box center [303, 481] width 65 height 26
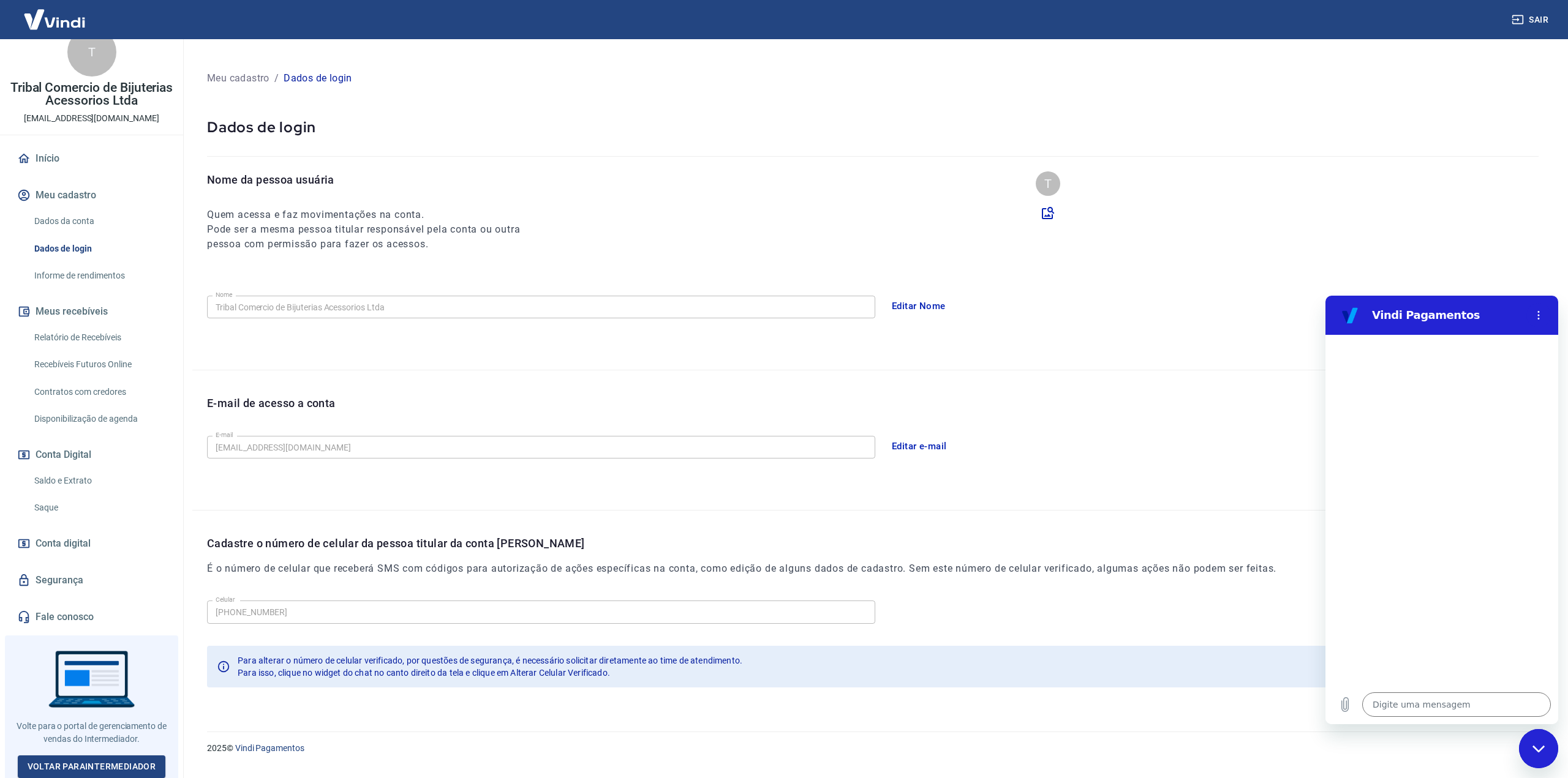
click at [513, 202] on div "Nome da pessoa usuária Quem acessa e faz movimentações na conta. Pode ser a mes…" at bounding box center [375, 211] width 336 height 80
type textarea "x"
click at [891, 444] on button "Editar e-mail" at bounding box center [919, 446] width 69 height 26
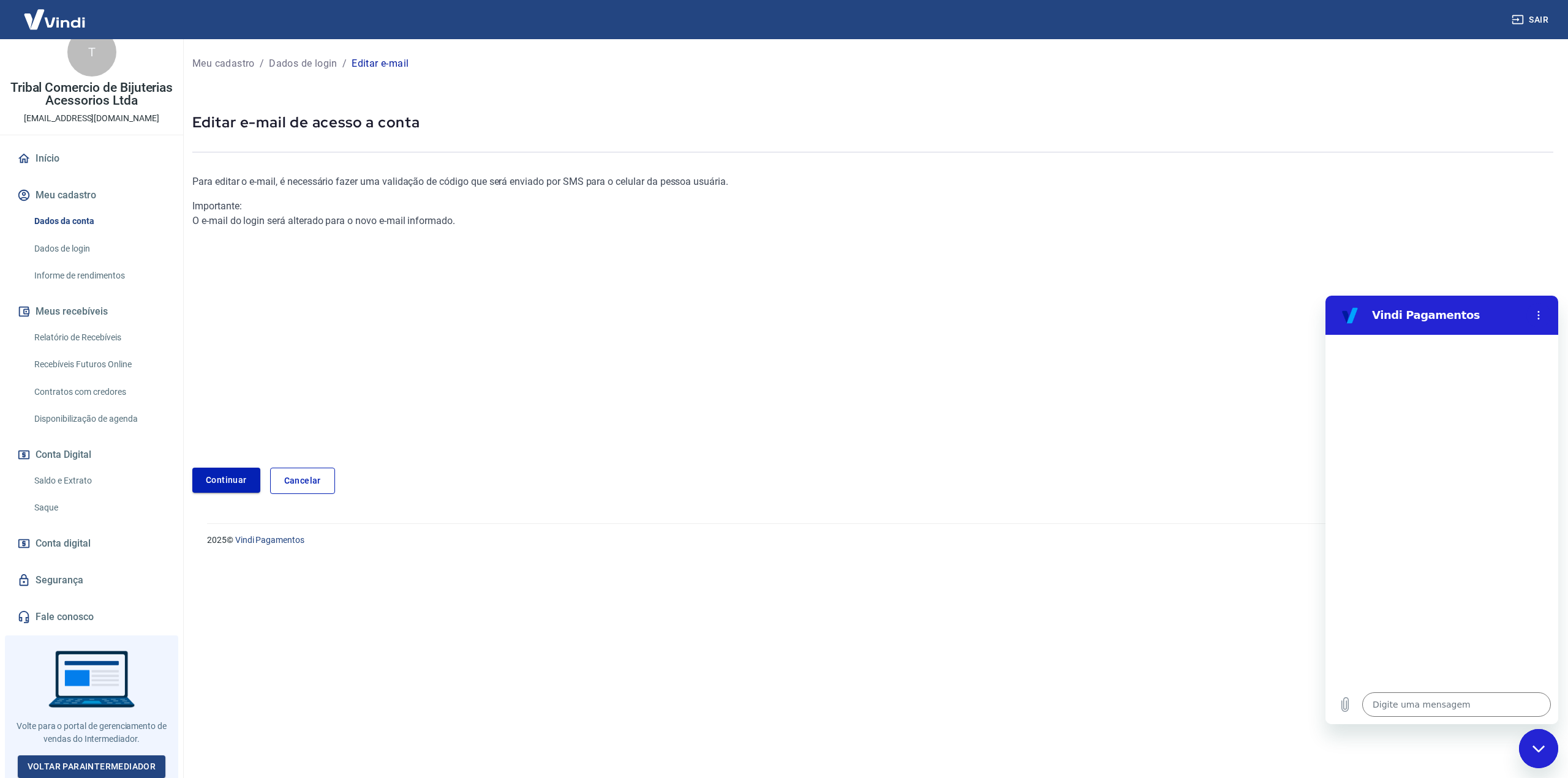
click at [217, 478] on link "Continuar" at bounding box center [226, 480] width 68 height 25
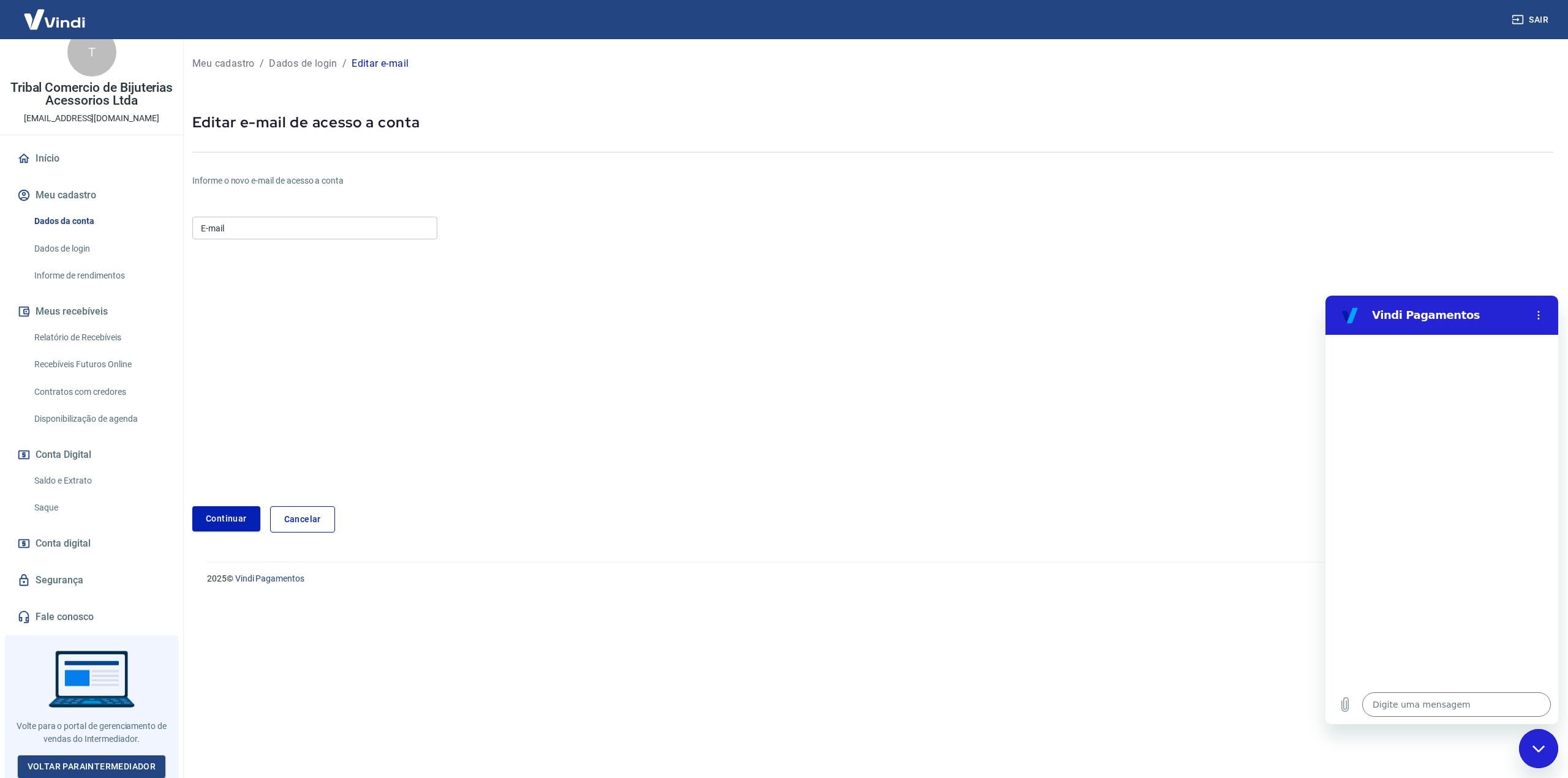
click at [265, 211] on div "Informe o novo e-mail de acesso a conta E-mail E-mail Continuar Cancelar" at bounding box center [645, 353] width 907 height 358
click at [262, 222] on input "E-mail" at bounding box center [314, 228] width 245 height 23
type input "[EMAIL_ADDRESS][DOMAIN_NAME]"
click at [225, 521] on button "Continuar" at bounding box center [226, 519] width 68 height 25
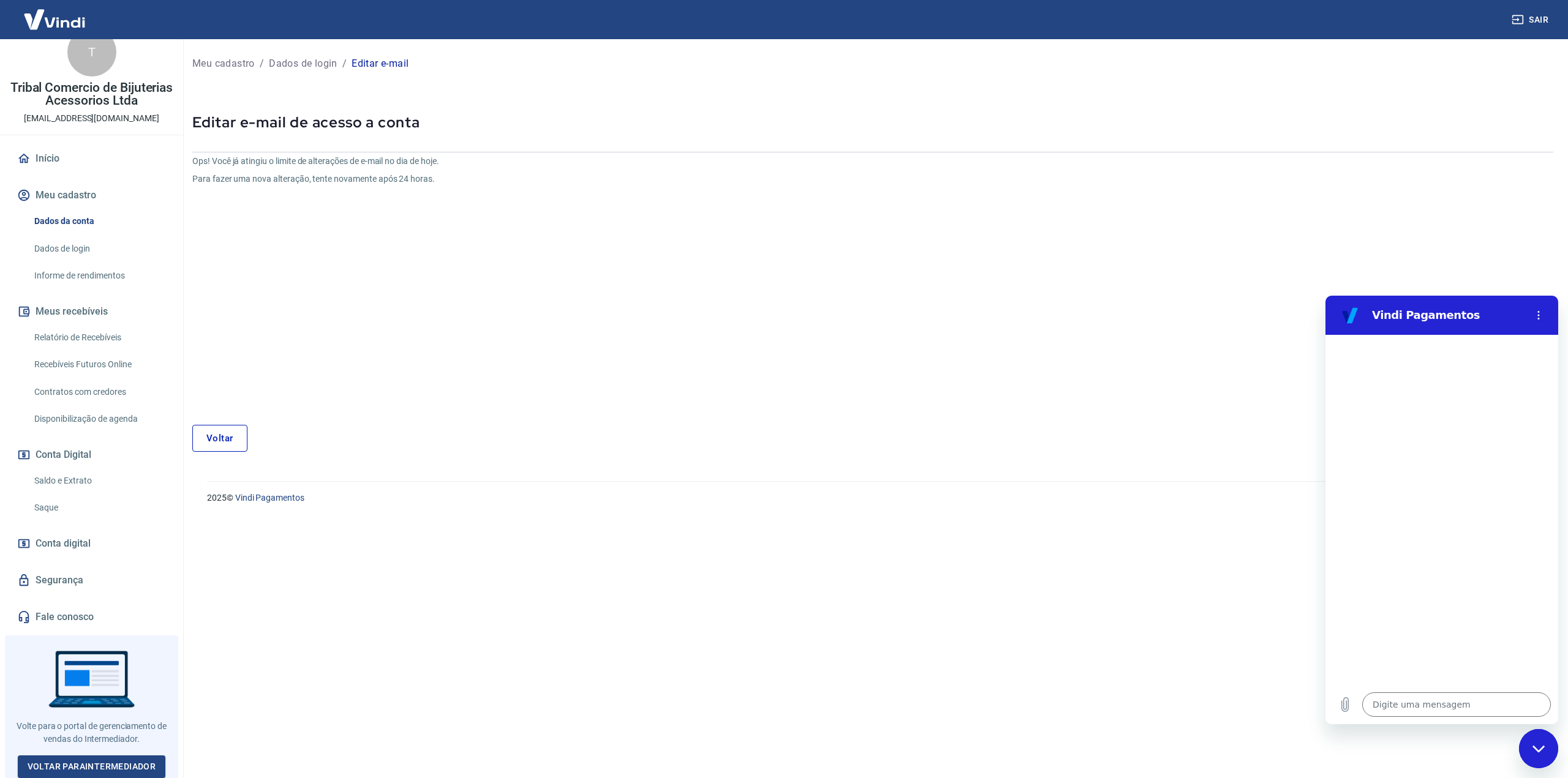
click at [418, 220] on div "Ops! Você já atingiu o limite de alterações de e-mail no dia de hoje. Para faze…" at bounding box center [645, 280] width 907 height 250
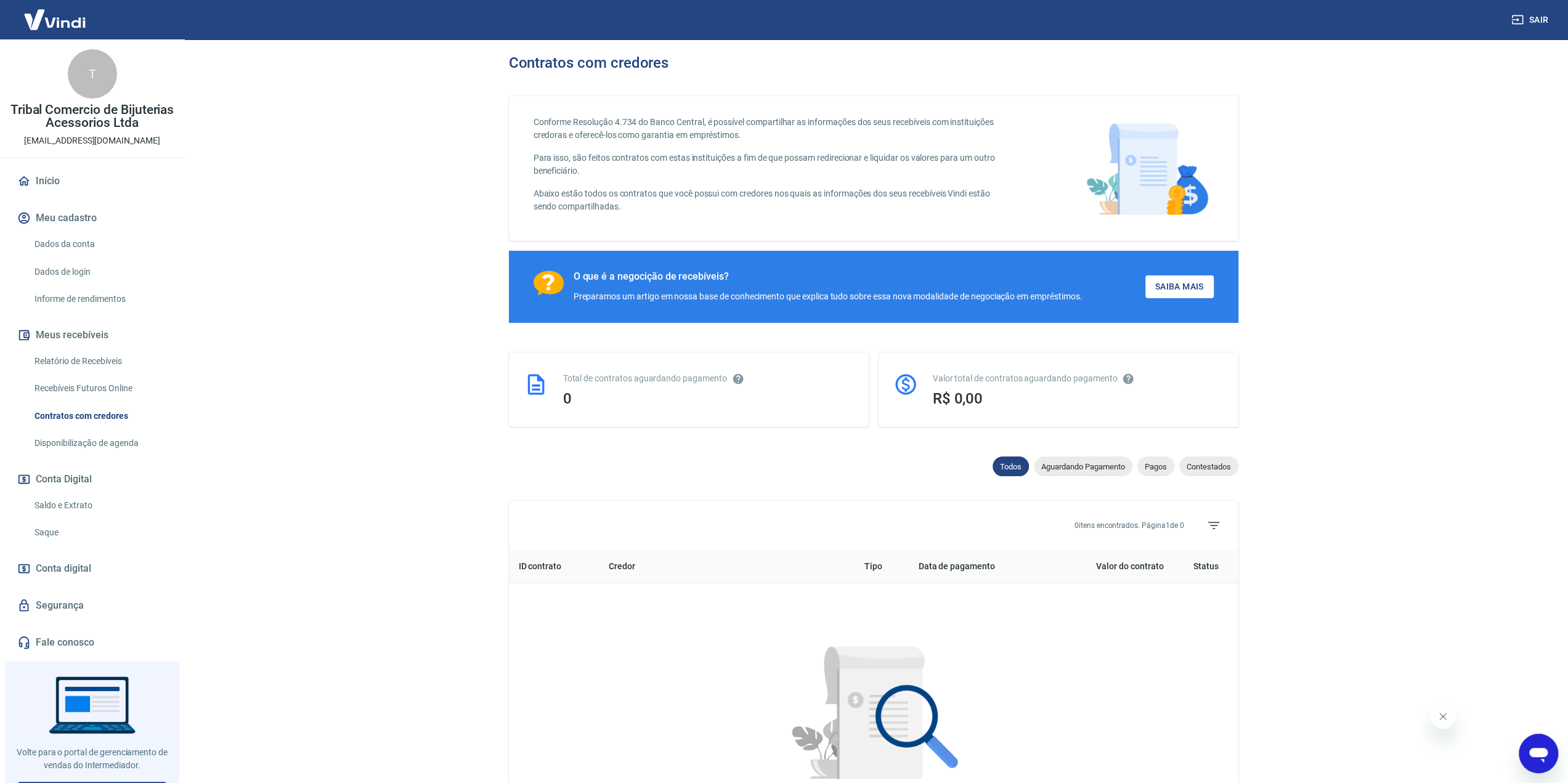
click at [429, 241] on main "Contratos com credores Conforme Resolução 4.734 do Banco Central, é possível co…" at bounding box center [873, 411] width 1389 height 743
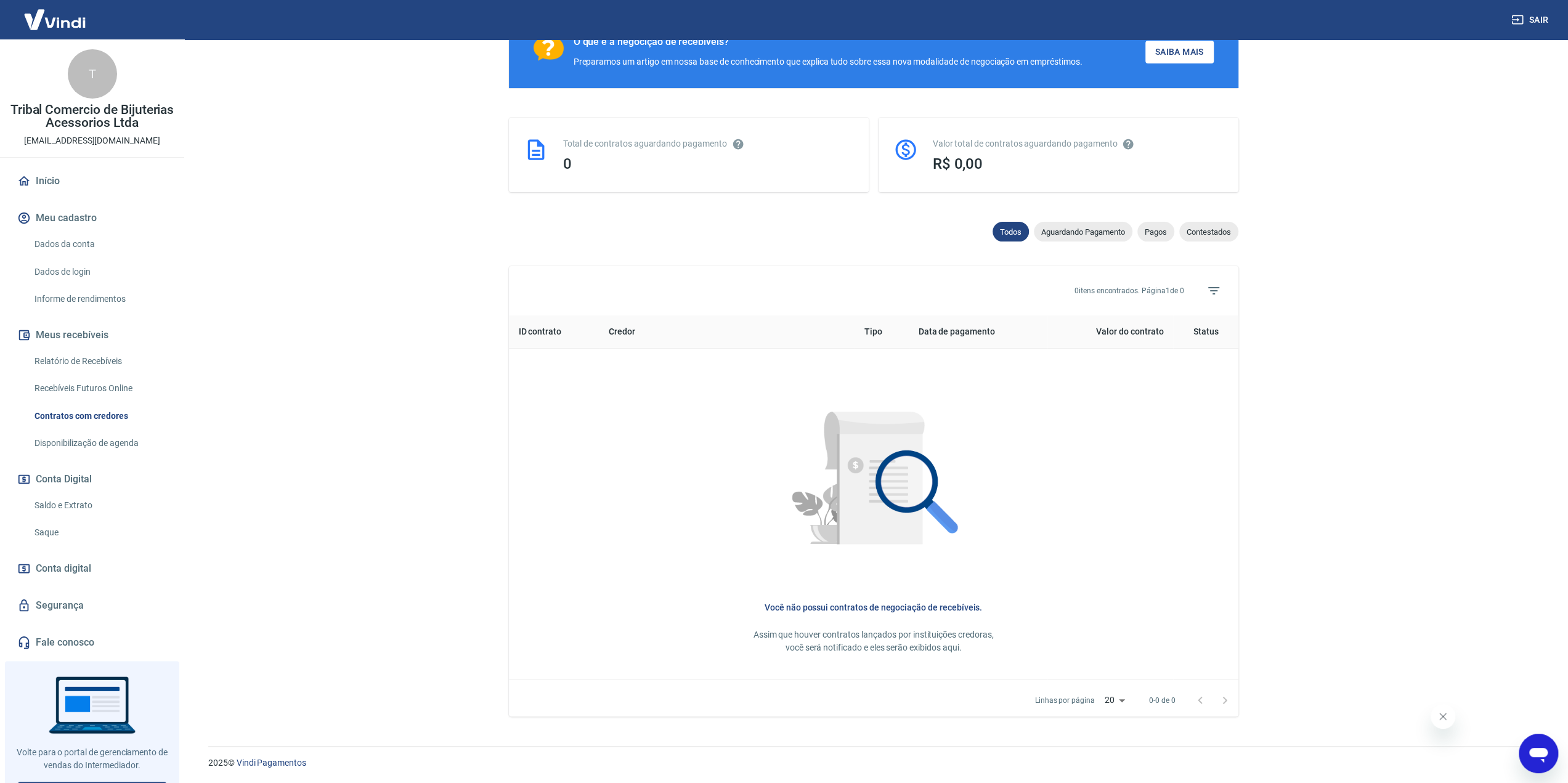
click at [73, 501] on link "Saldo e Extrato" at bounding box center [99, 505] width 140 height 25
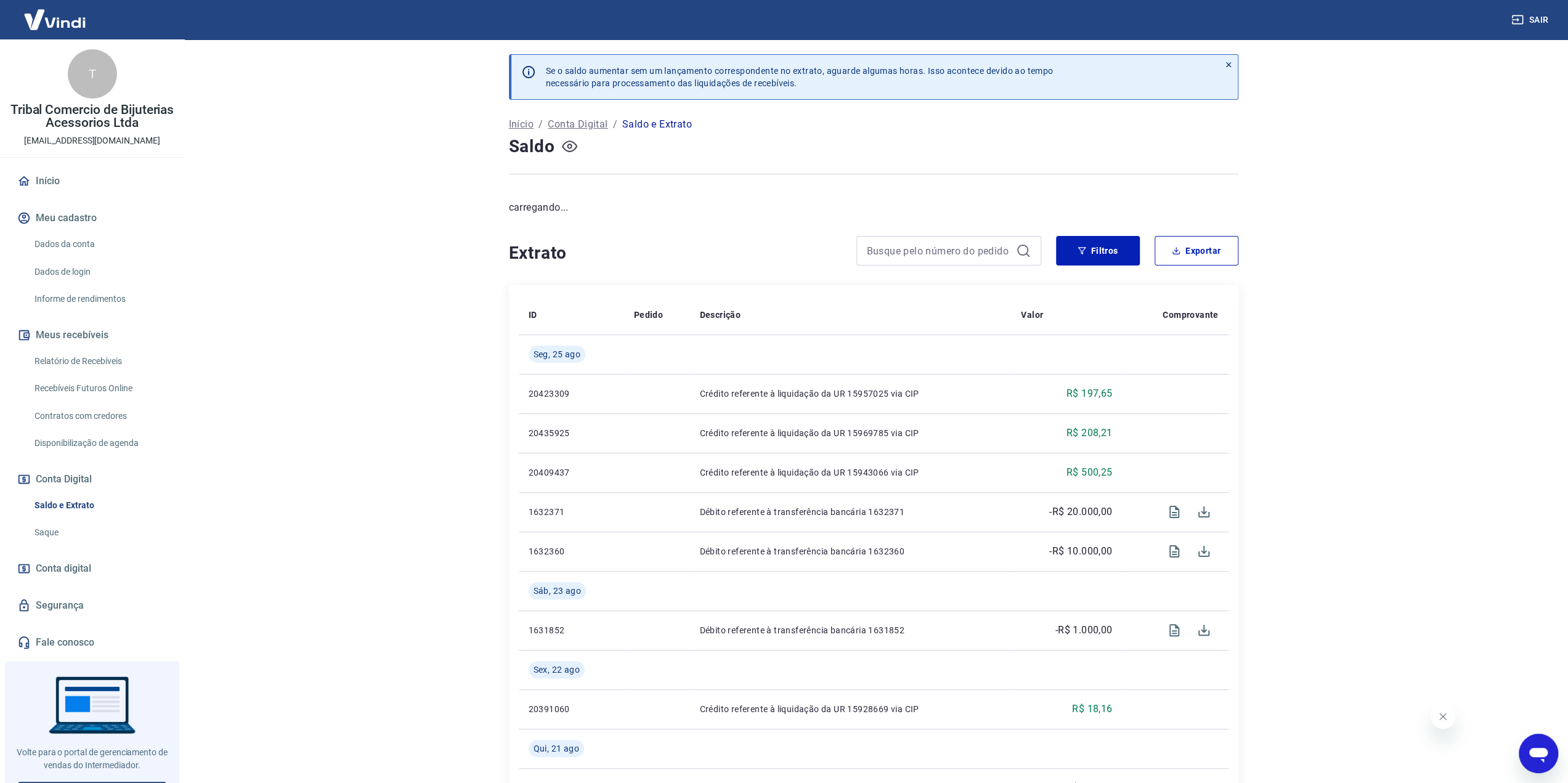
click at [570, 144] on icon "button" at bounding box center [570, 146] width 15 height 15
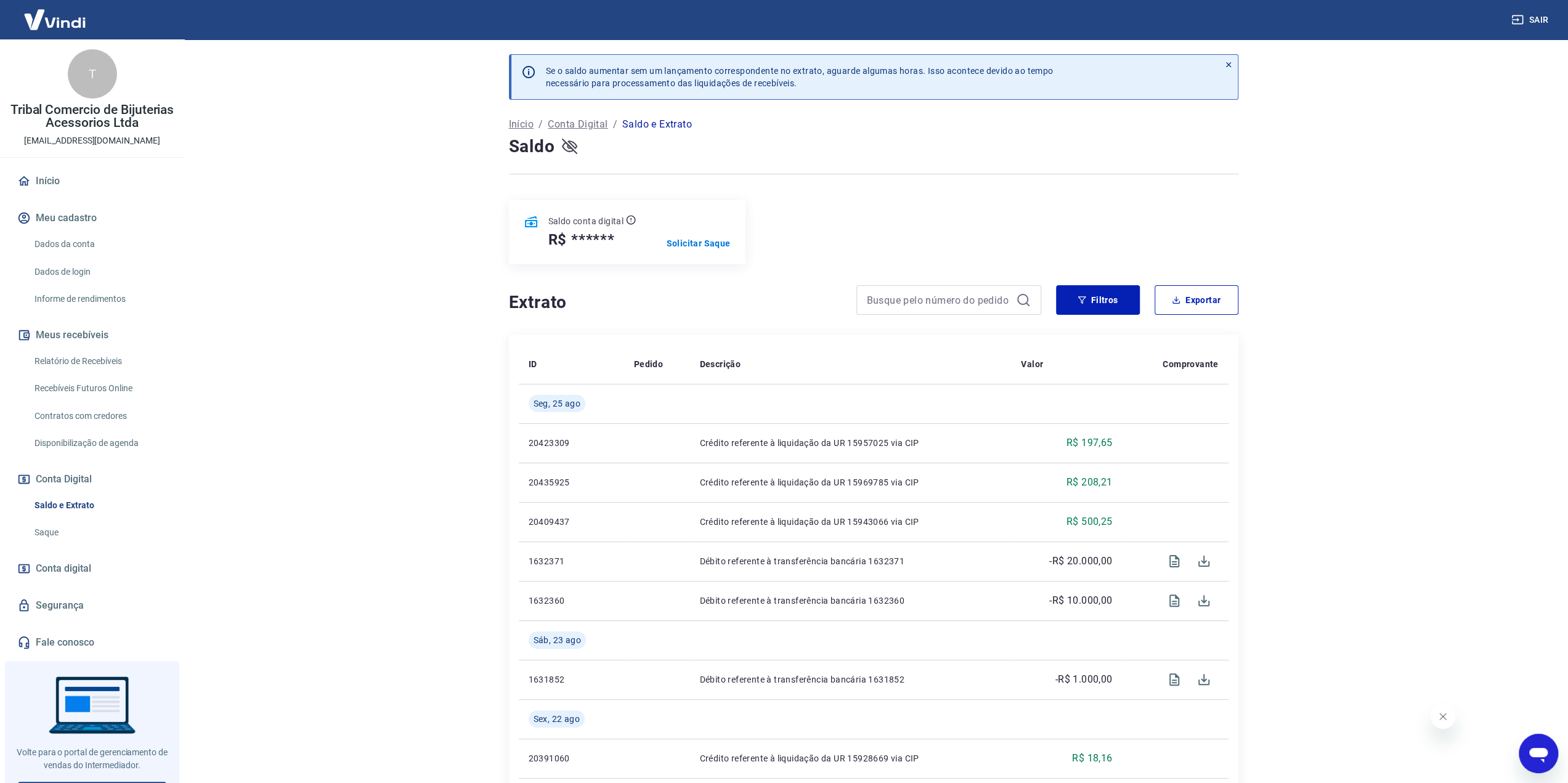
click at [570, 151] on icon "button" at bounding box center [570, 146] width 15 height 12
click at [669, 248] on p "Solicitar Saque" at bounding box center [699, 243] width 64 height 13
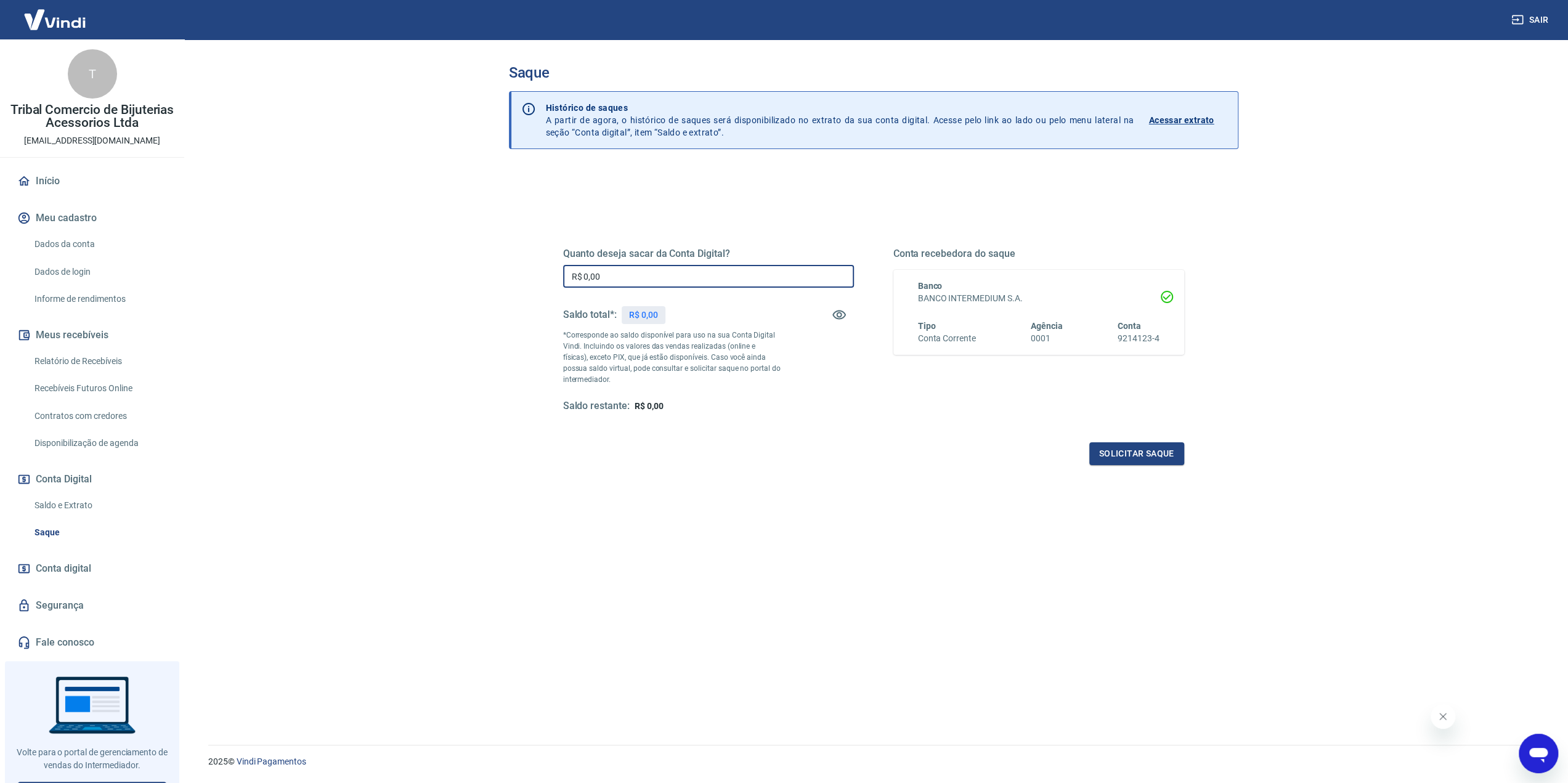
click at [664, 277] on input "R$ 0,00" at bounding box center [708, 276] width 291 height 23
type input "R$ 12.958,35"
click at [1110, 453] on button "Solicitar saque" at bounding box center [1136, 453] width 95 height 23
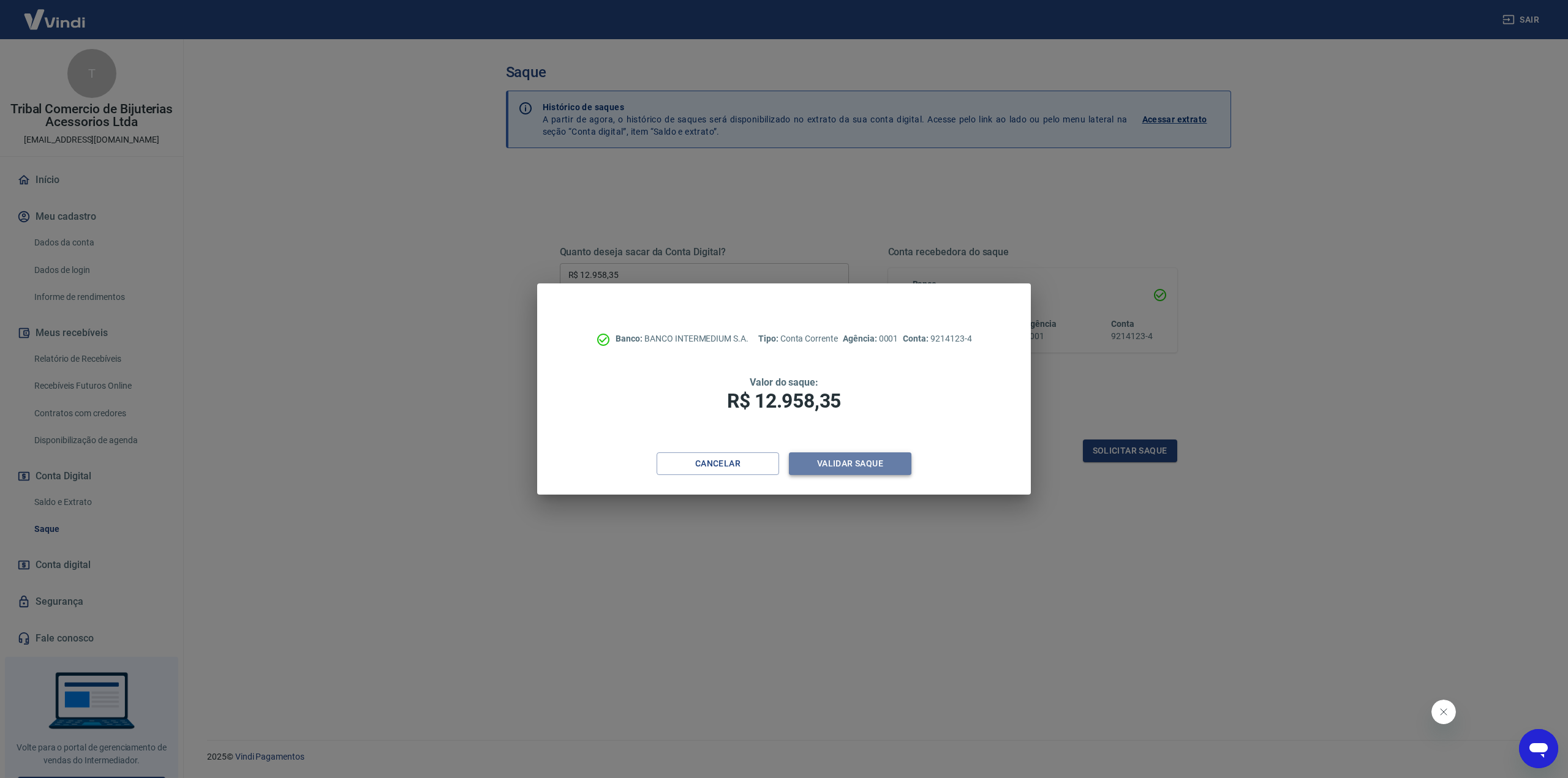
click at [856, 470] on button "Validar saque" at bounding box center [850, 463] width 123 height 23
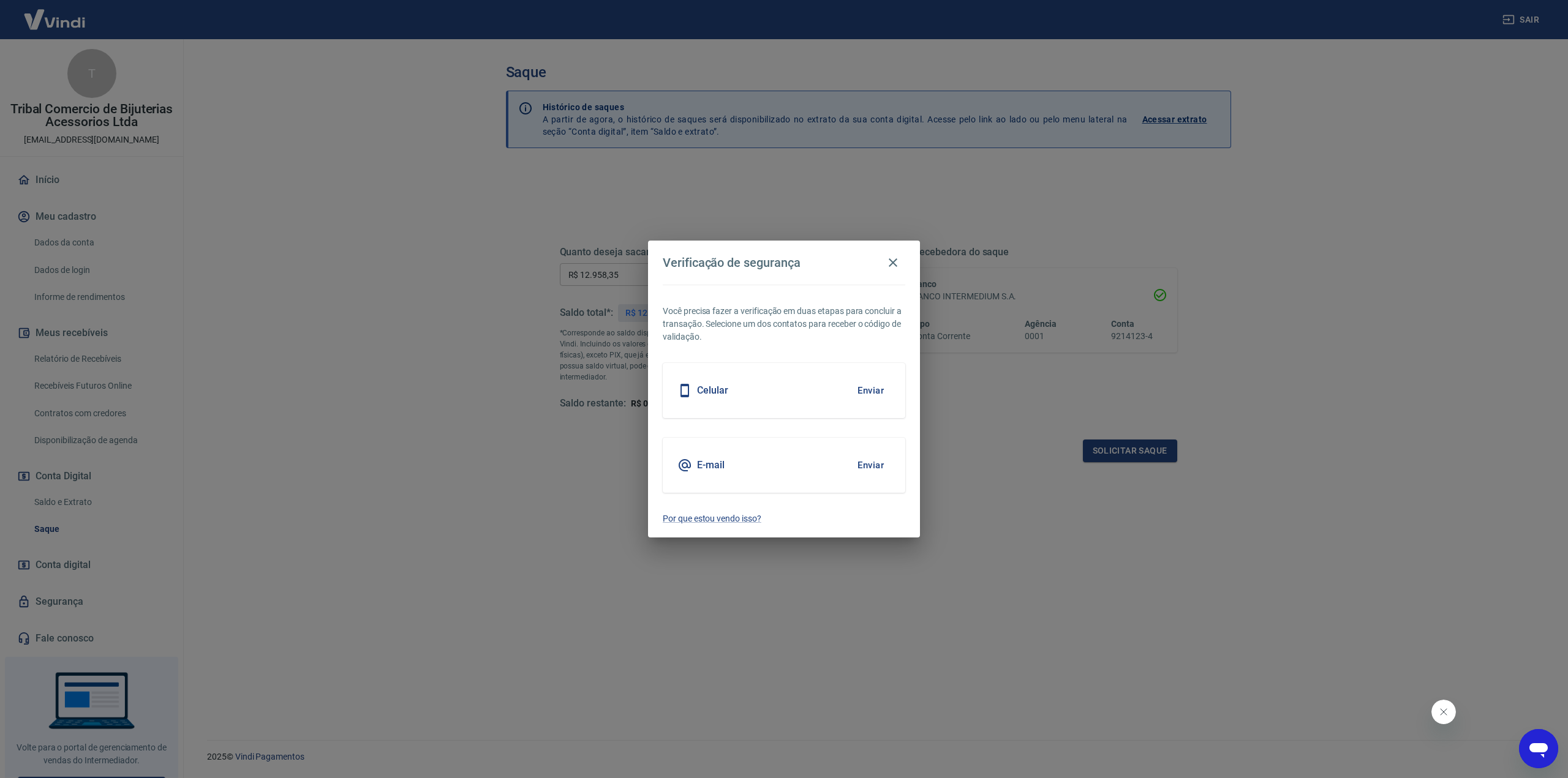
click at [877, 389] on button "Enviar" at bounding box center [870, 390] width 40 height 26
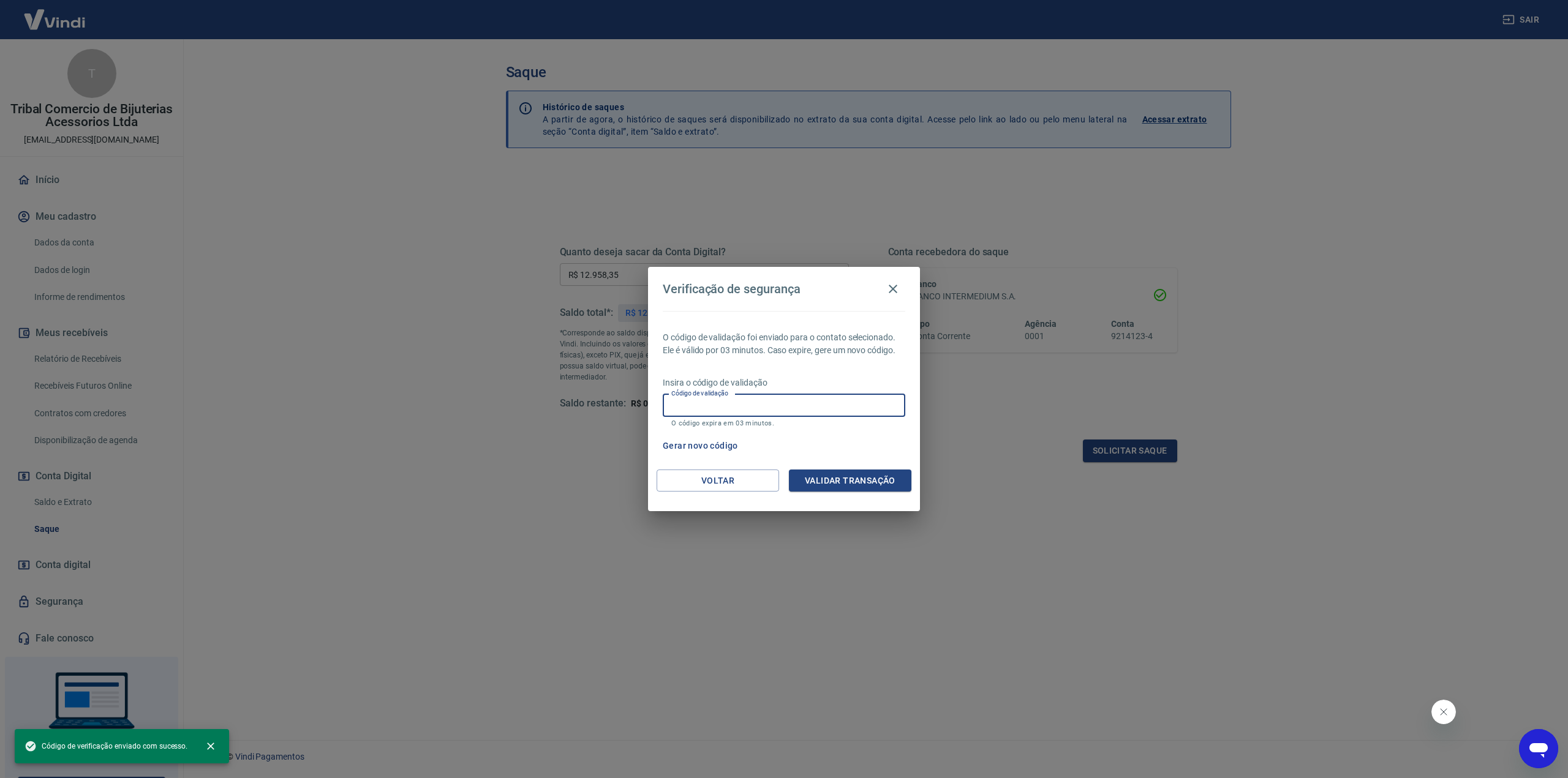
click at [852, 412] on input "Código de validação" at bounding box center [784, 405] width 243 height 23
click at [778, 414] on input "Código de validação" at bounding box center [784, 405] width 243 height 23
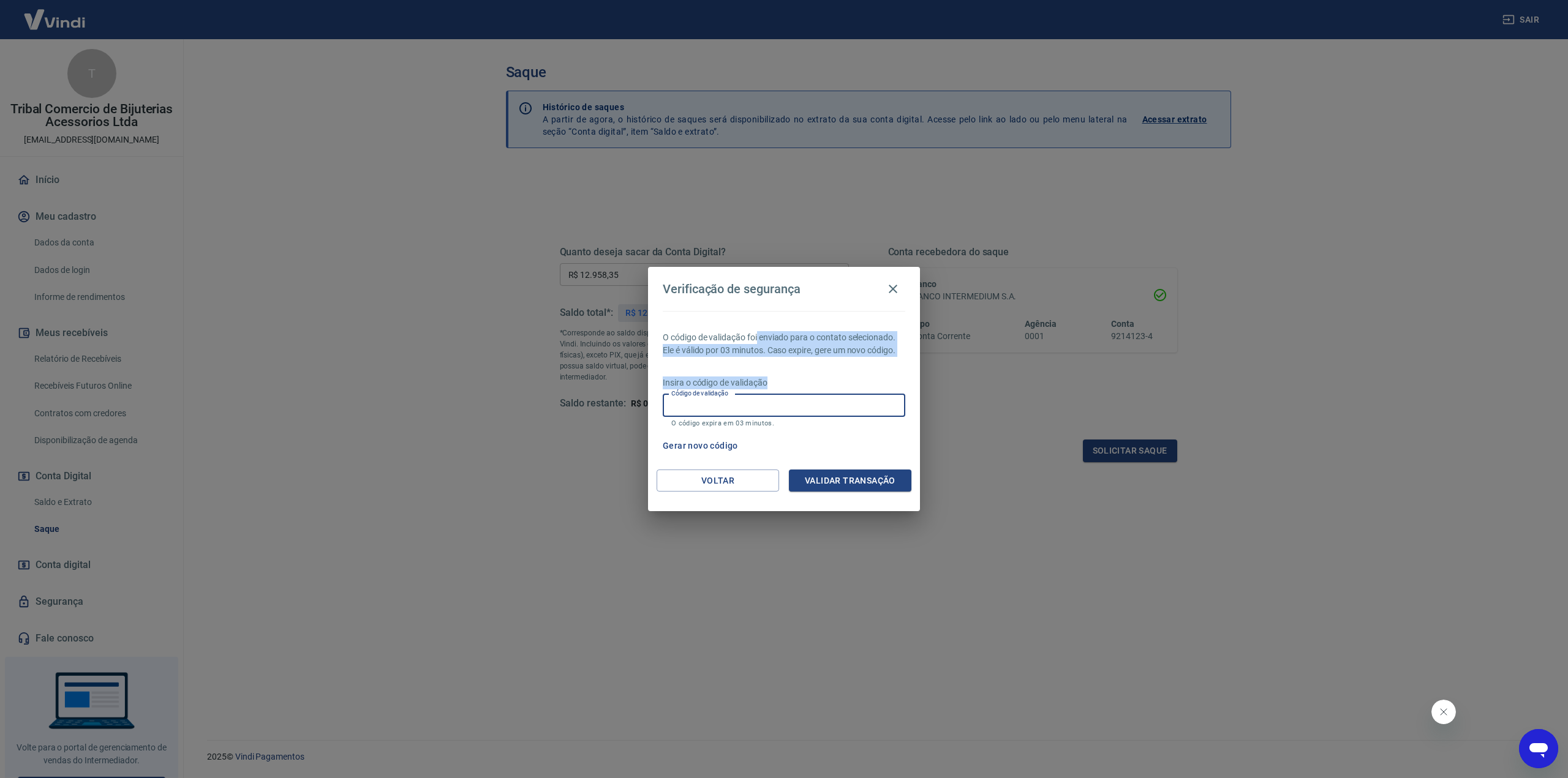
drag, startPoint x: 758, startPoint y: 343, endPoint x: 783, endPoint y: 366, distance: 34.0
click at [783, 366] on div "O código de validação foi enviado para o contato selecionado. Ele é válido por …" at bounding box center [784, 390] width 272 height 159
click at [737, 422] on p "O código expira em 03 minutos." at bounding box center [783, 423] width 225 height 8
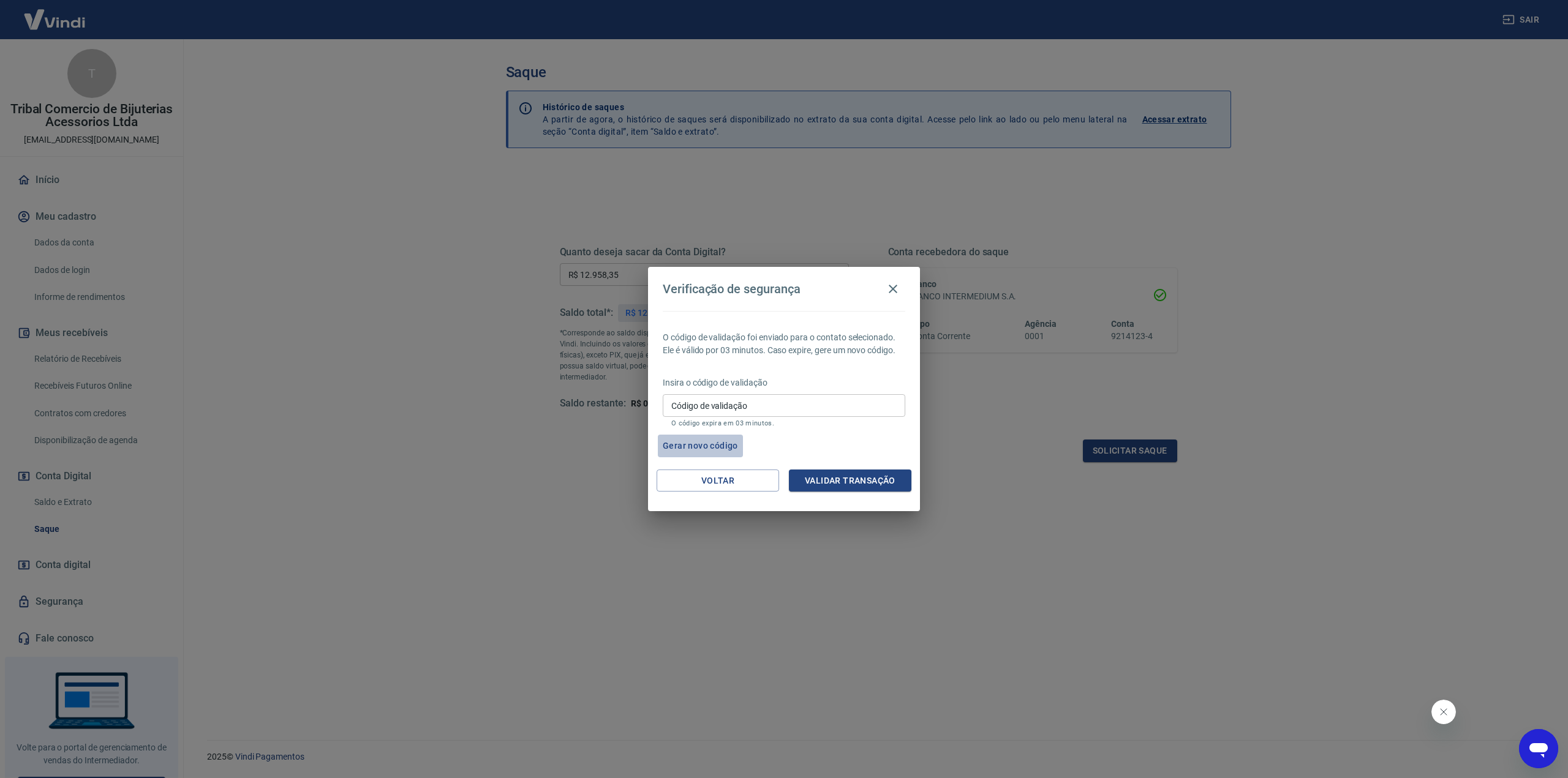
click at [711, 442] on button "Gerar novo código" at bounding box center [700, 445] width 85 height 23
click at [729, 395] on div "Código de validação Código de validação O código expira em 03 minutos." at bounding box center [784, 411] width 243 height 33
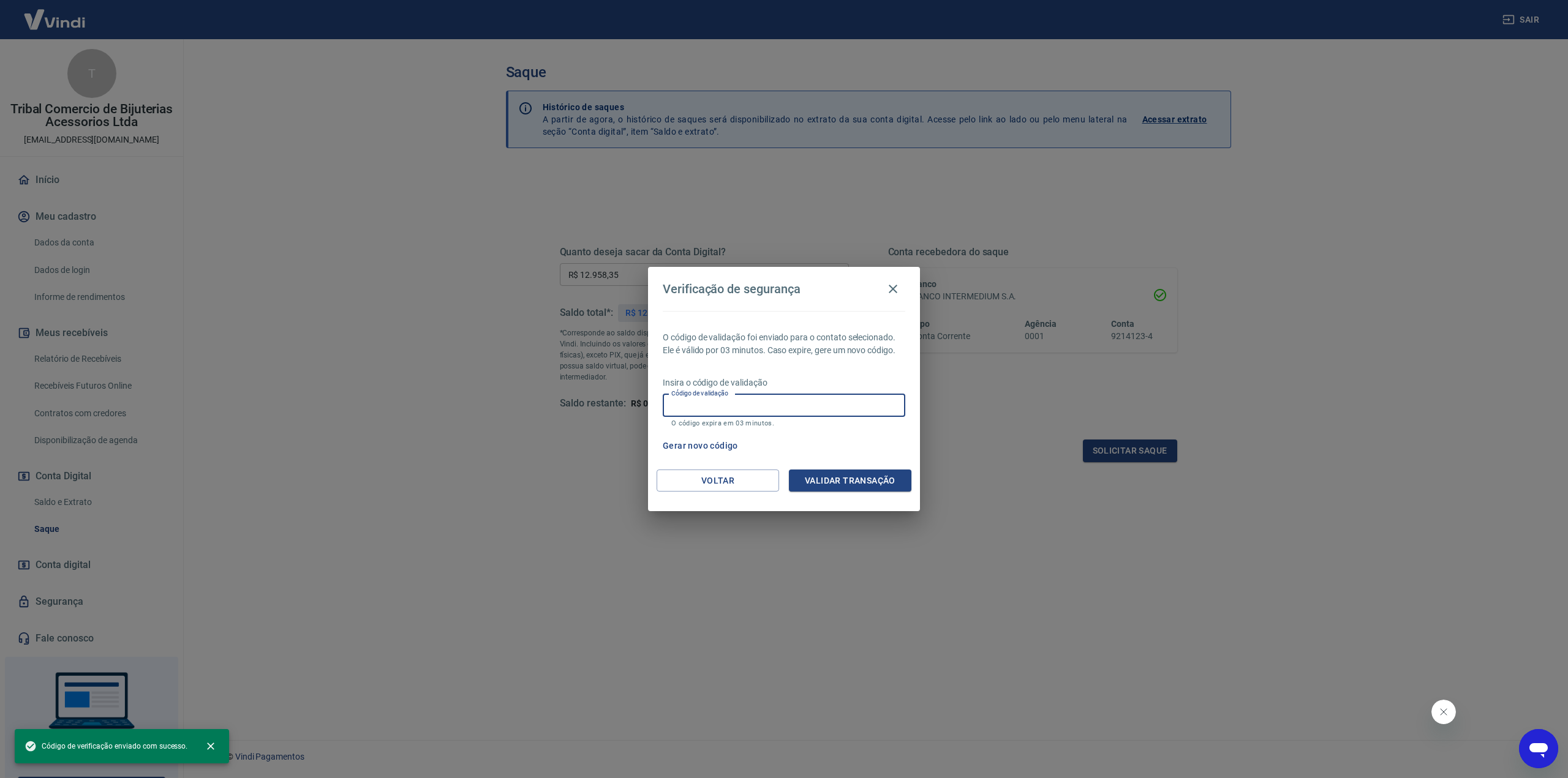
click at [732, 407] on input "Código de validação" at bounding box center [784, 405] width 243 height 23
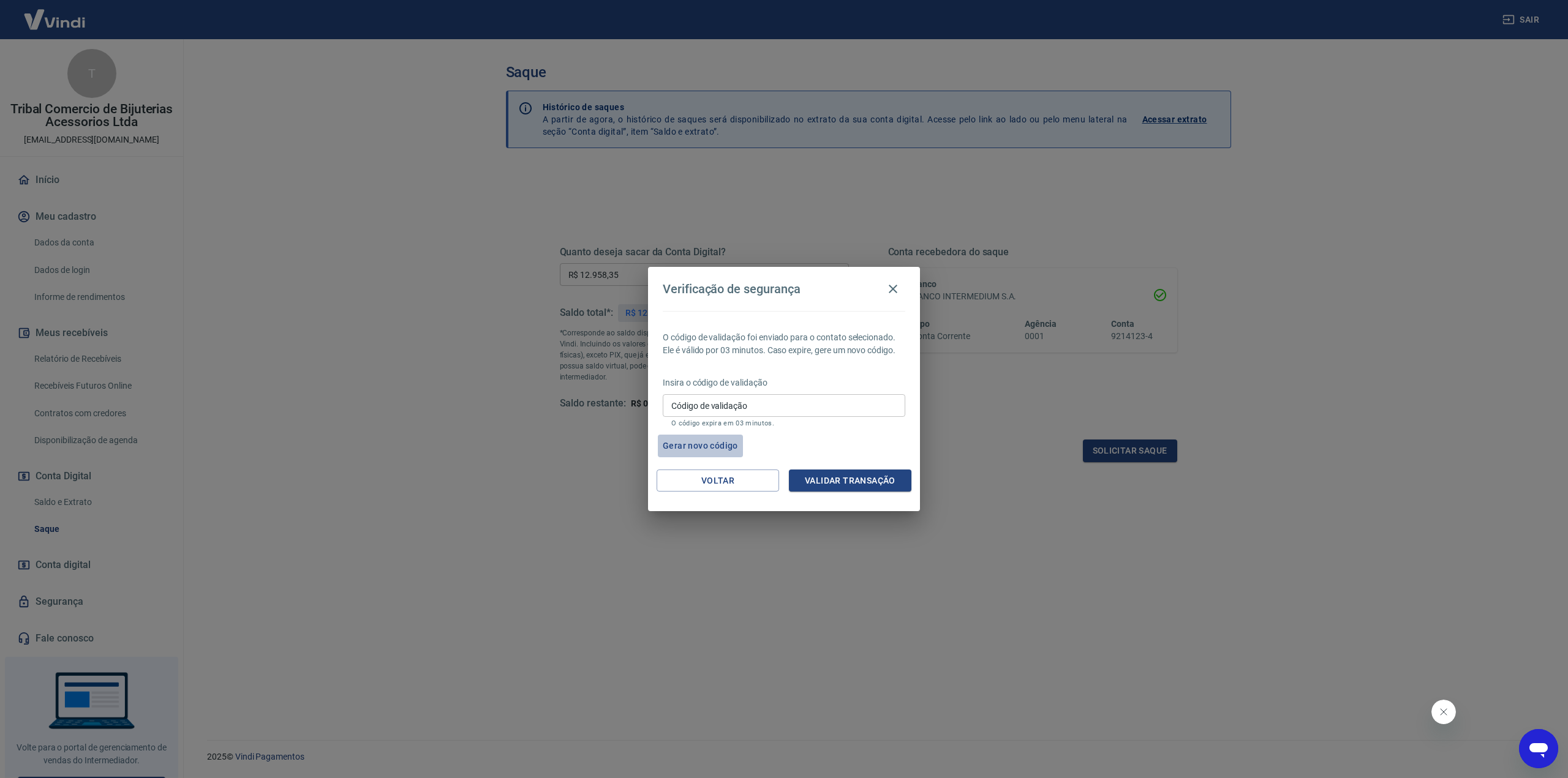
click at [705, 448] on button "Gerar novo código" at bounding box center [700, 445] width 85 height 23
click at [698, 478] on button "Voltar" at bounding box center [717, 481] width 123 height 23
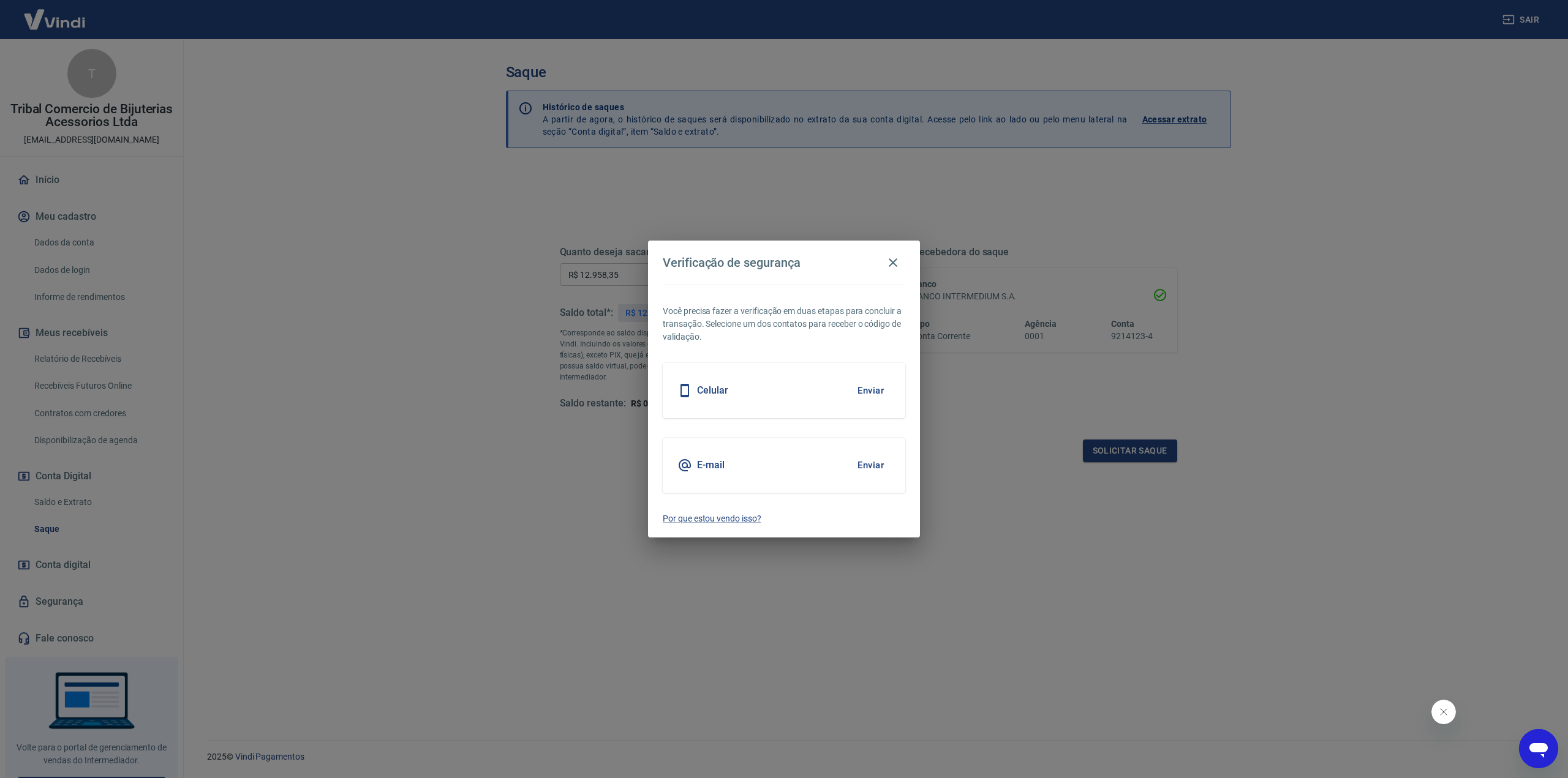
click at [708, 466] on h5 "E-mail" at bounding box center [711, 466] width 28 height 12
click at [864, 457] on button "Enviar" at bounding box center [870, 465] width 40 height 26
click at [896, 263] on icon "button" at bounding box center [893, 262] width 15 height 15
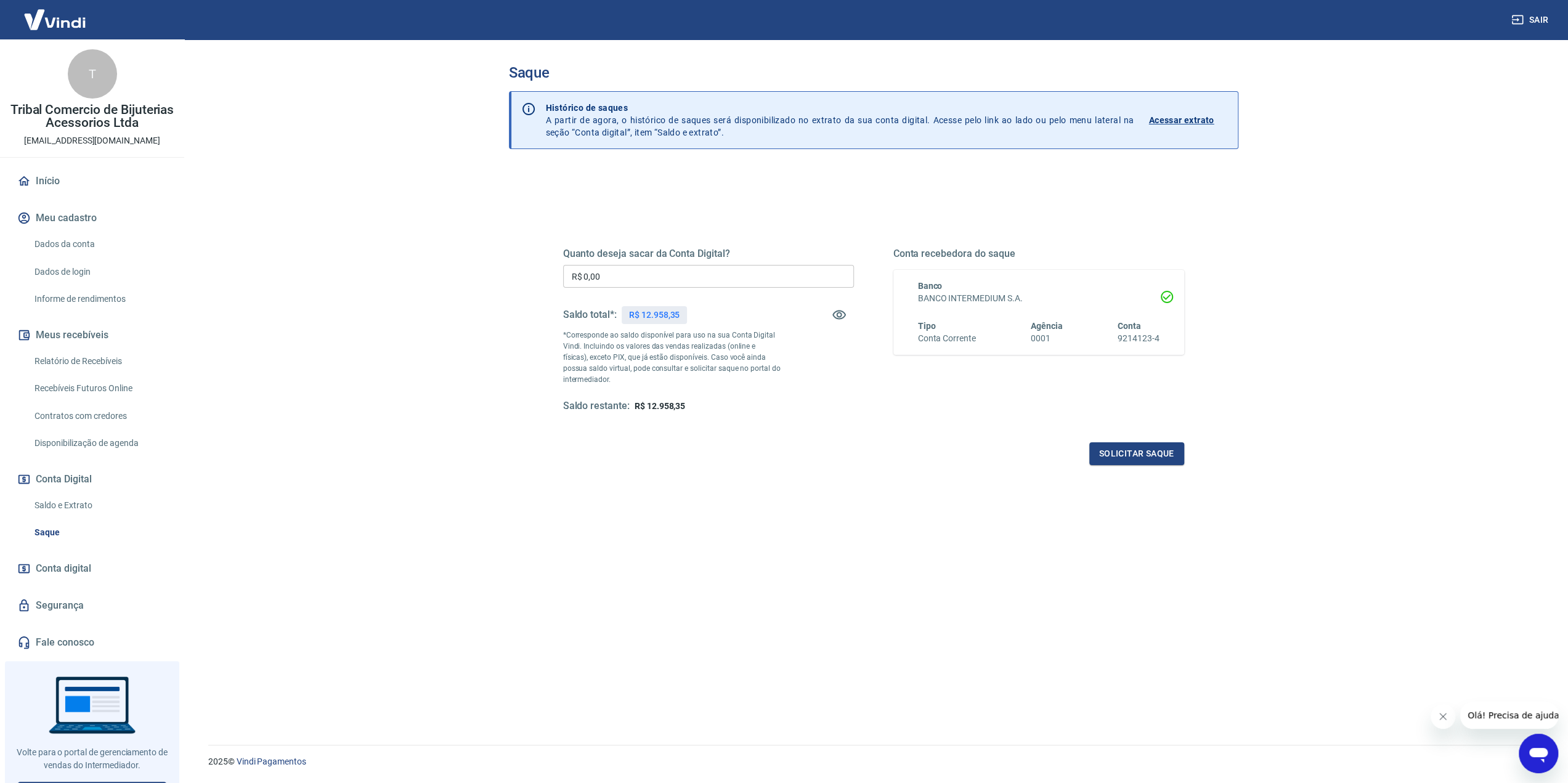
click at [722, 242] on div "Quanto deseja sacar da Conta Digital? R$ 0,00 ​ Saldo total*: R$ 12.958,35 *Cor…" at bounding box center [874, 342] width 621 height 247
